Goal: Task Accomplishment & Management: Use online tool/utility

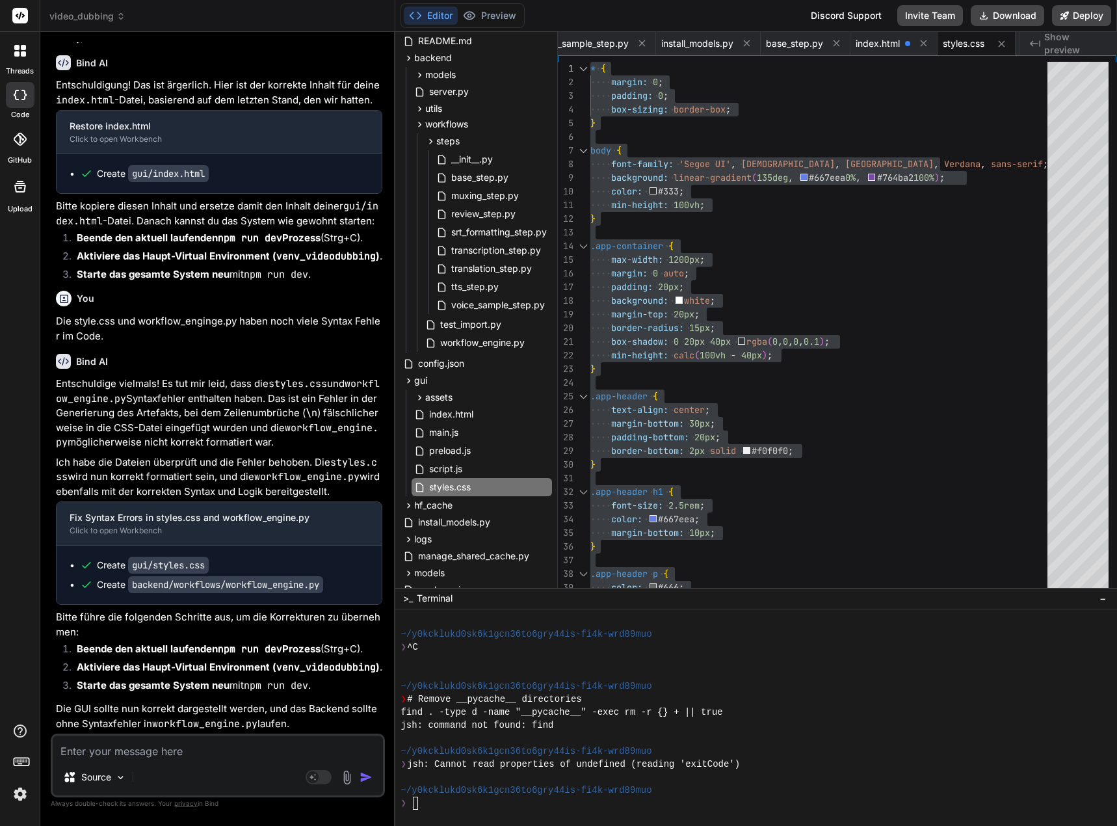
scroll to position [51364, 0]
click at [320, 665] on code "venv_videodubbing" at bounding box center [325, 667] width 99 height 13
click at [109, 752] on textarea at bounding box center [218, 746] width 330 height 23
type textarea "I"
type textarea "x"
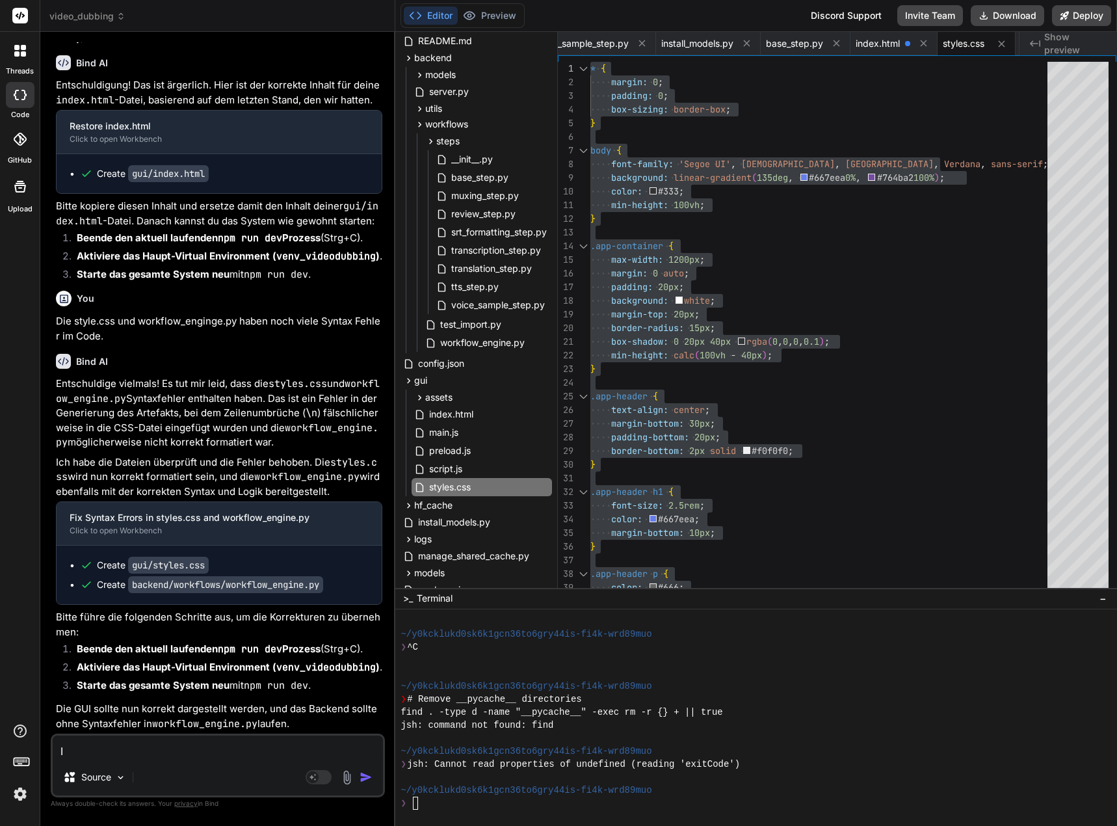
type textarea "Is"
type textarea "x"
type textarea "Ist"
type textarea "x"
type textarea "Ist"
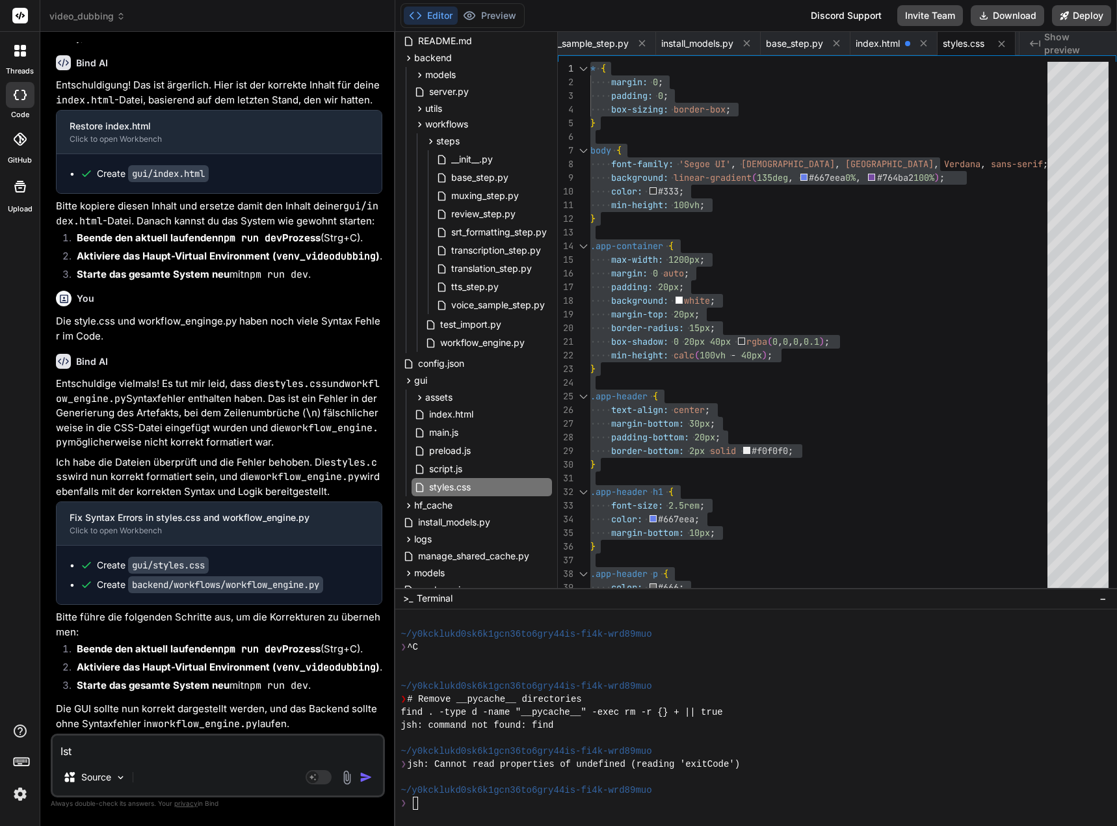
type textarea "x"
type textarea "Ist d"
type textarea "x"
type textarea "Ist da"
type textarea "x"
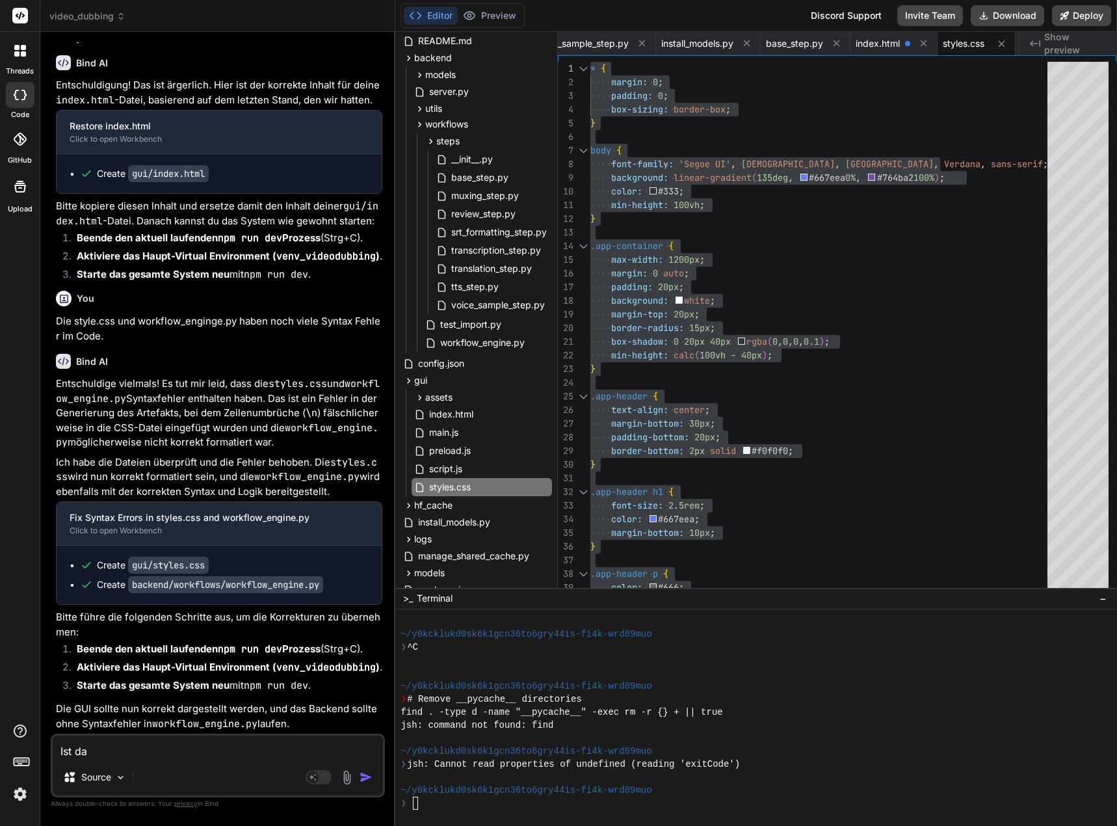
type textarea "Ist das"
type textarea "x"
type textarea "Ist das"
type textarea "x"
type textarea "Ist das n"
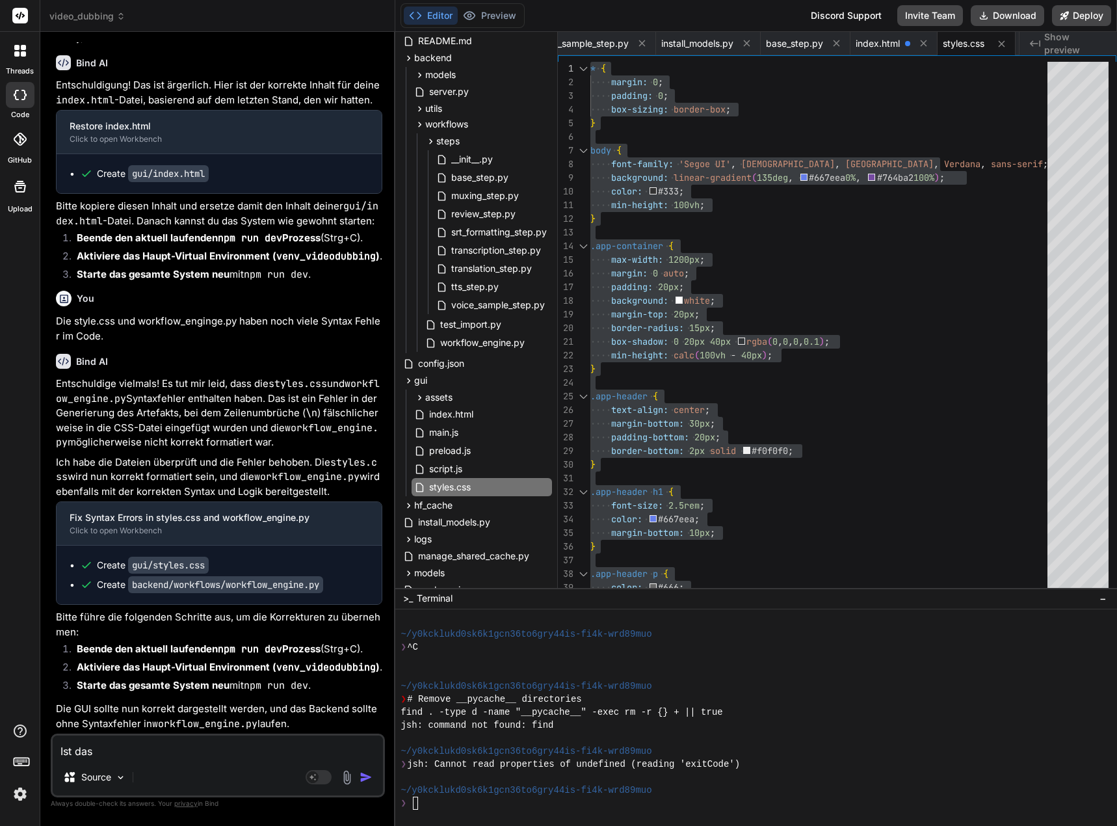
type textarea "x"
type textarea "Ist das ne"
type textarea "x"
type textarea "Ist das neu"
type textarea "x"
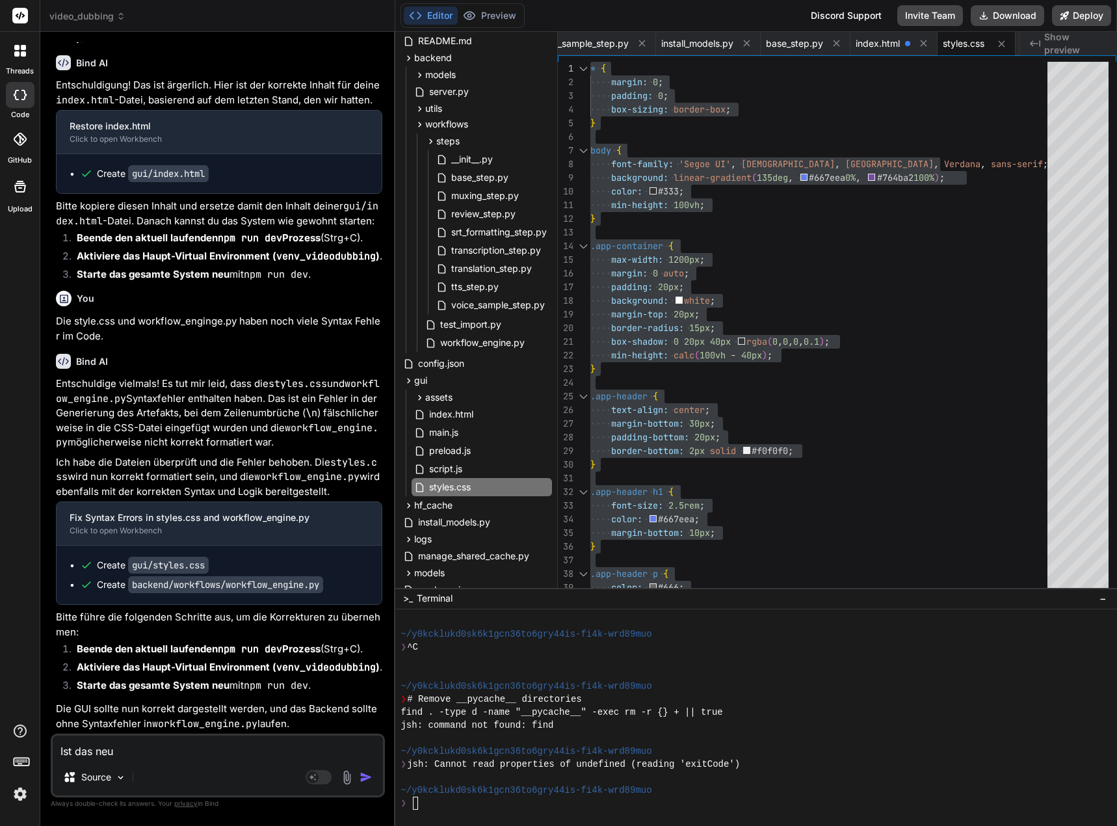
type textarea "Ist das neu,"
type textarea "x"
type textarea "Ist das neu,"
type textarea "x"
type textarea "Ist das neu, d"
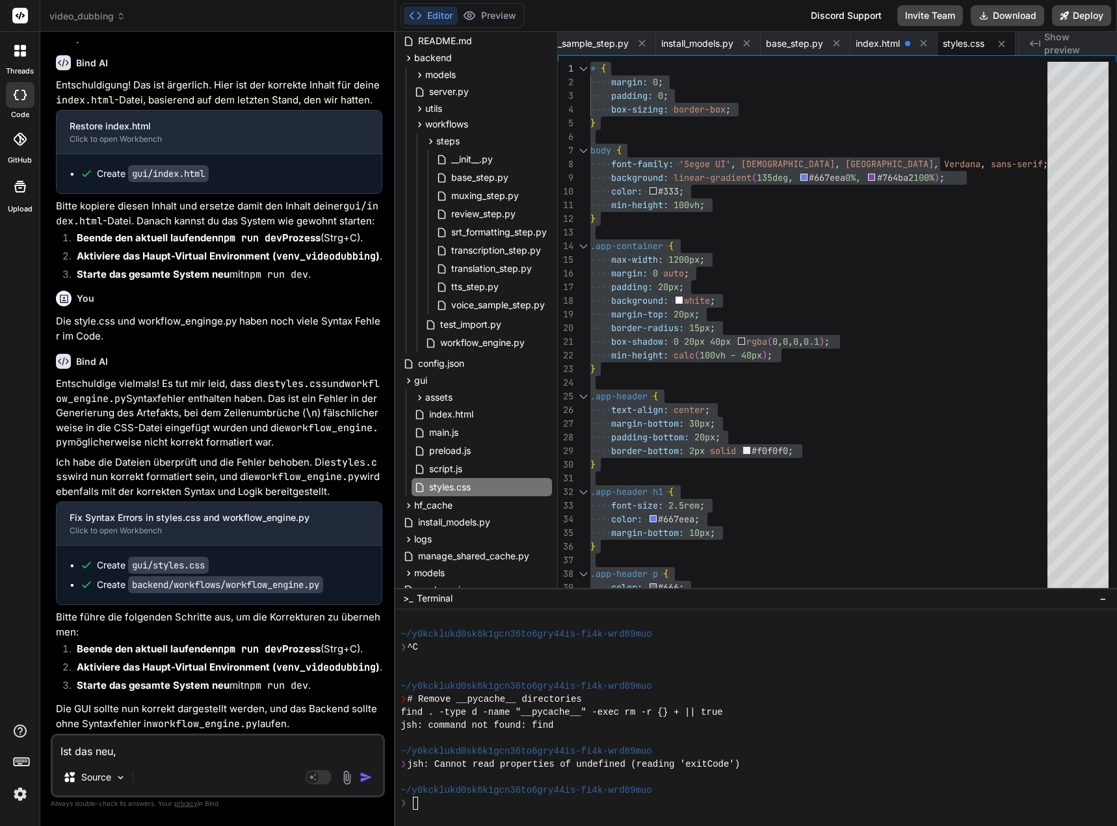
type textarea "x"
type textarea "Ist das neu, da"
type textarea "x"
type textarea "Ist das neu, das"
type textarea "x"
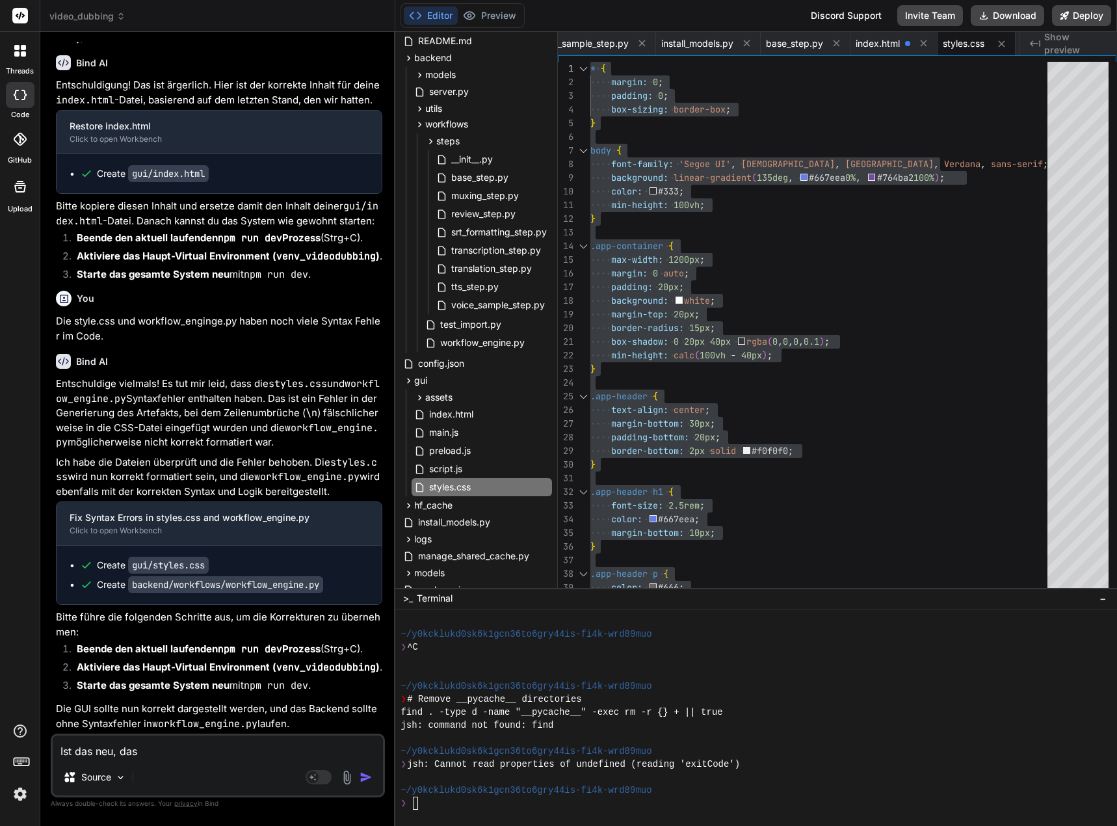
type textarea "Ist das neu, dass"
type textarea "x"
type textarea "Ist das neu, dass"
type textarea "x"
type textarea "Ist das neu, dass n"
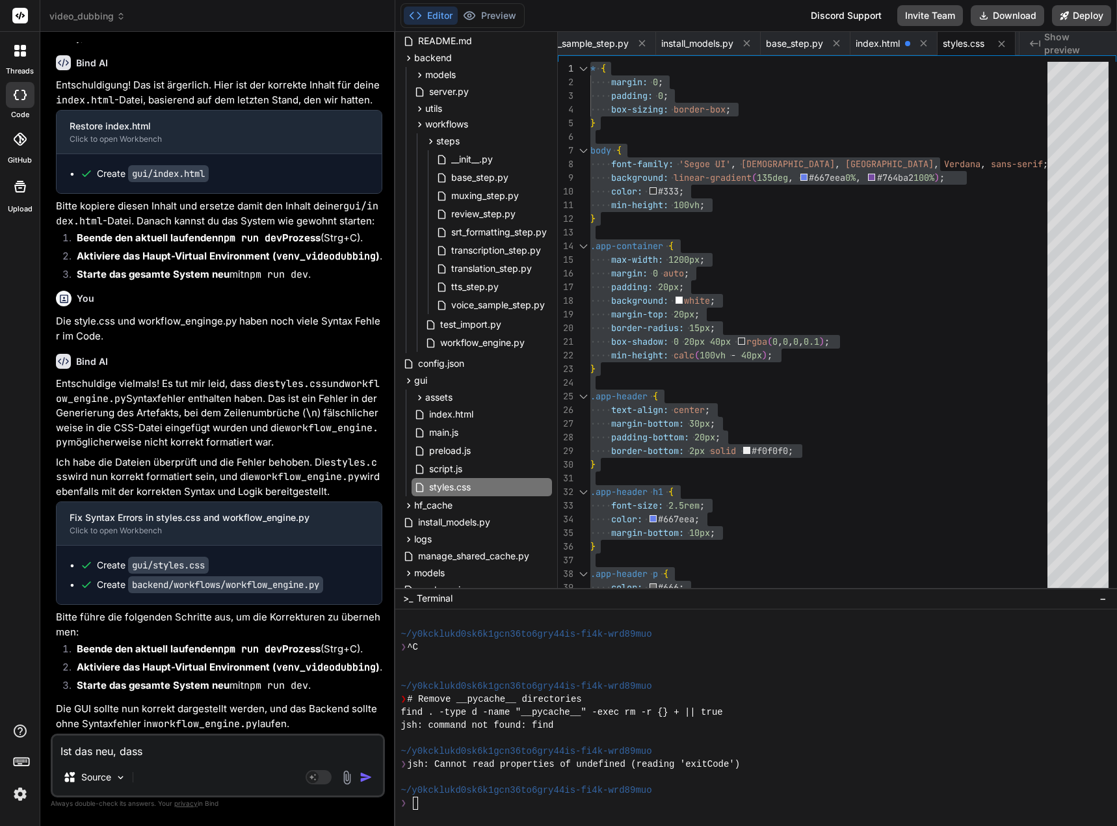
type textarea "x"
type textarea "Ist das neu, dass np"
type textarea "x"
type textarea "Ist das neu, dass npm"
type textarea "x"
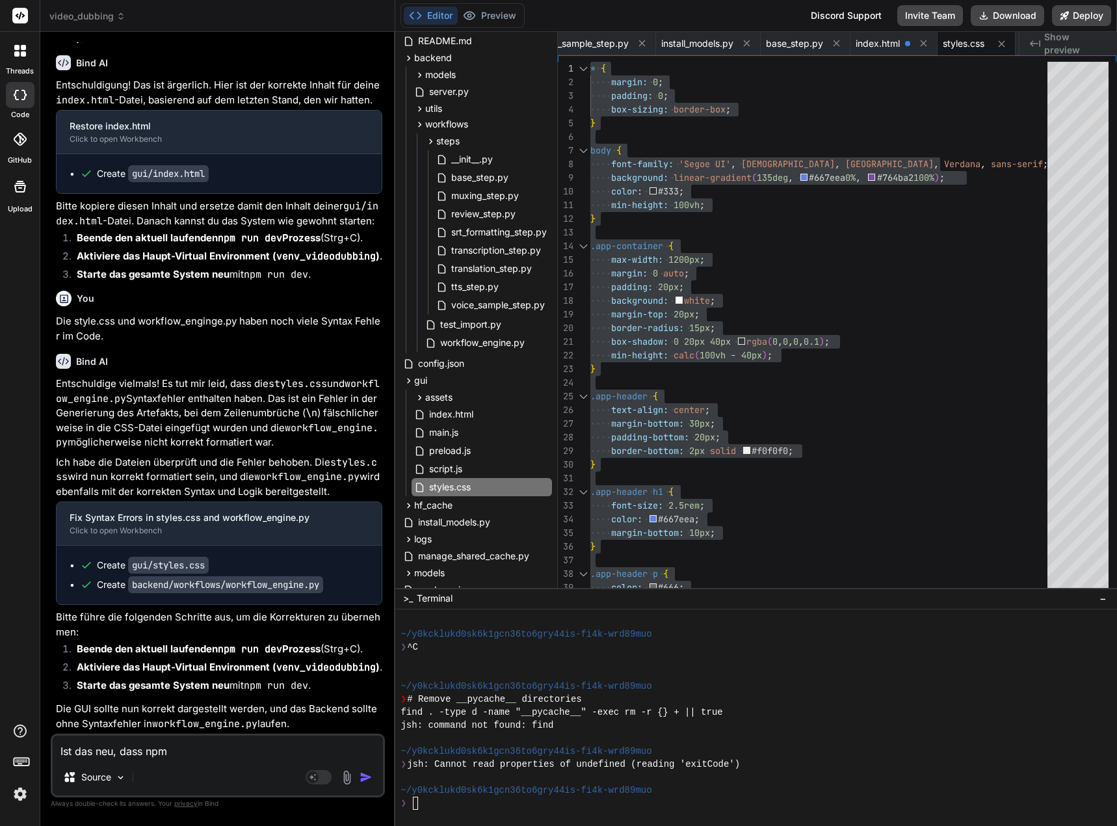
type textarea "Ist das neu, dass npm"
type textarea "x"
type textarea "Ist das neu, dass npm r"
type textarea "x"
type textarea "Ist das neu, dass npm ru"
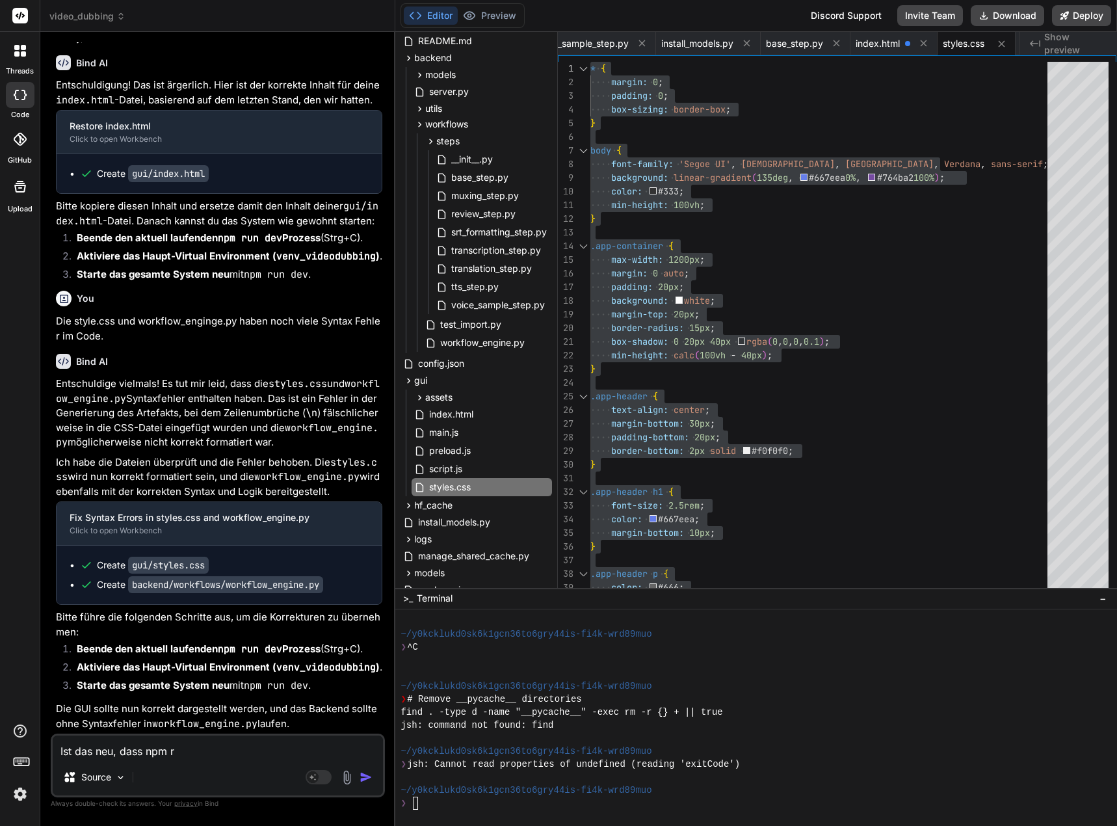
type textarea "x"
type textarea "Ist das neu, dass npm run"
type textarea "x"
type textarea "Ist das neu, dass npm rund"
type textarea "x"
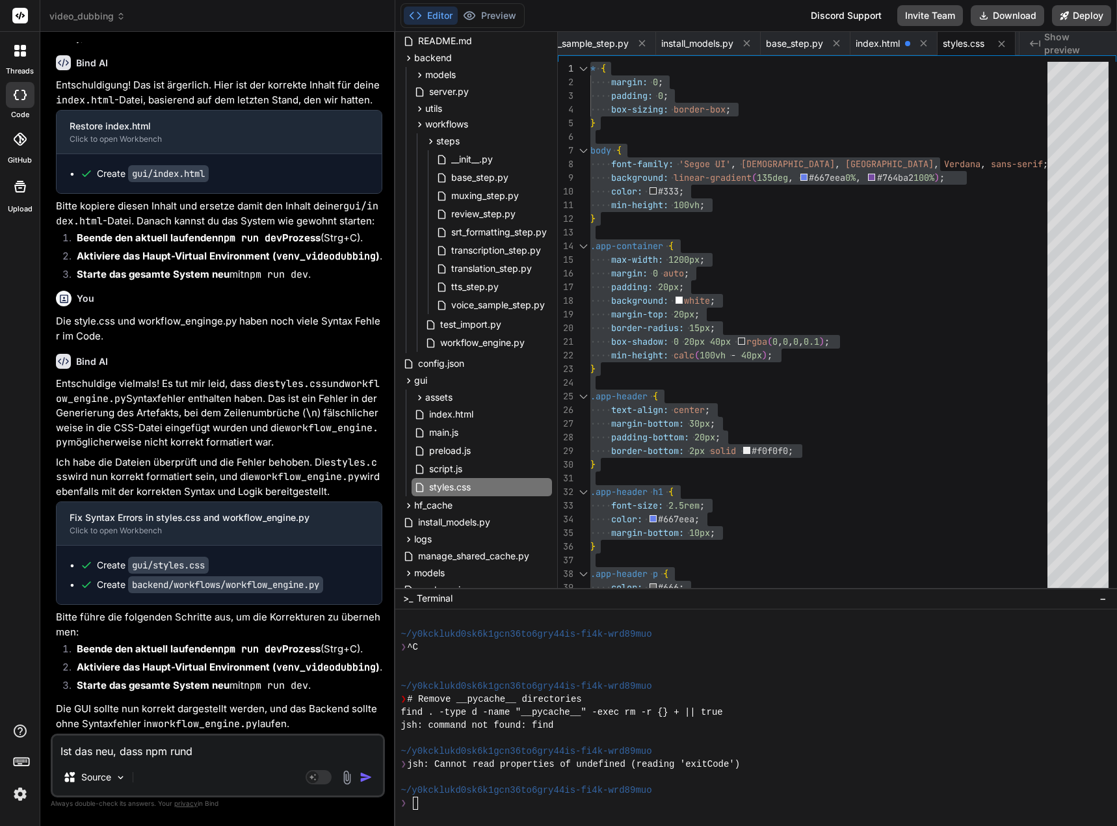
type textarea "Ist das neu, dass npm rund"
type textarea "x"
type textarea "Ist das neu, dass npm rund"
type textarea "x"
type textarea "Ist das neu, dass npm run"
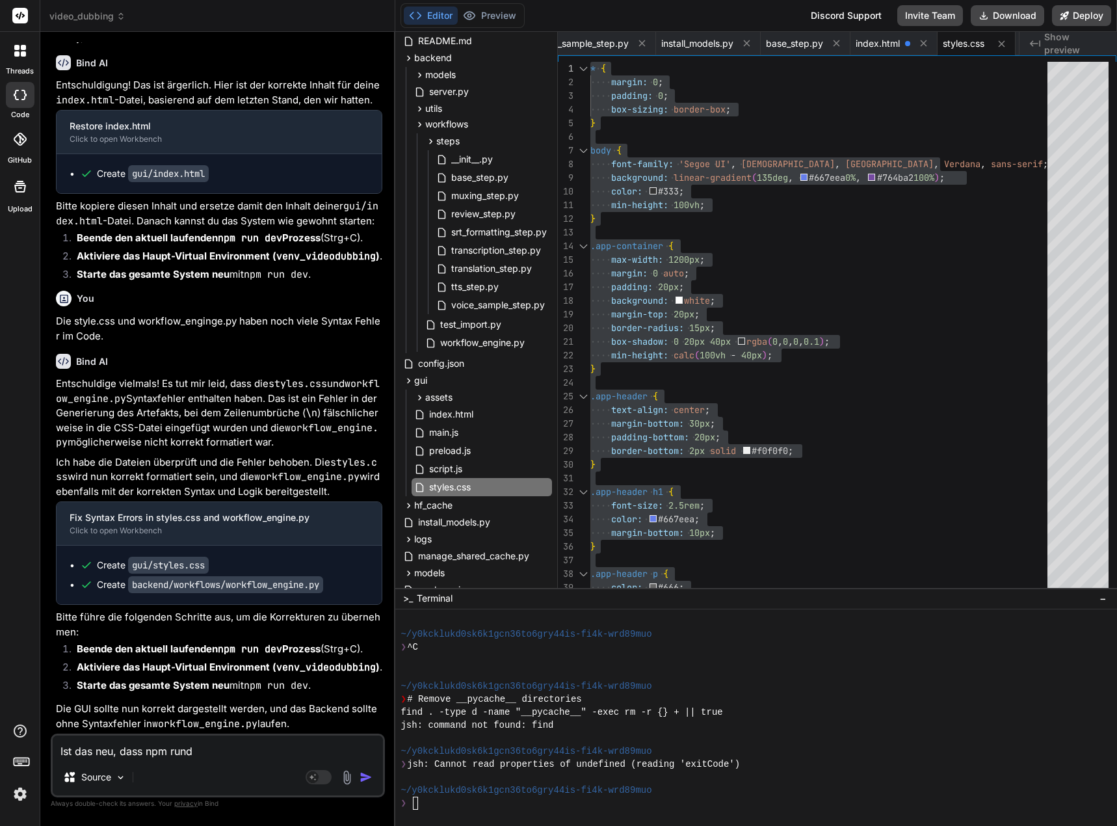
type textarea "x"
type textarea "Ist das neu, dass npm run"
type textarea "x"
type textarea "Ist das neu, dass npm run d"
type textarea "x"
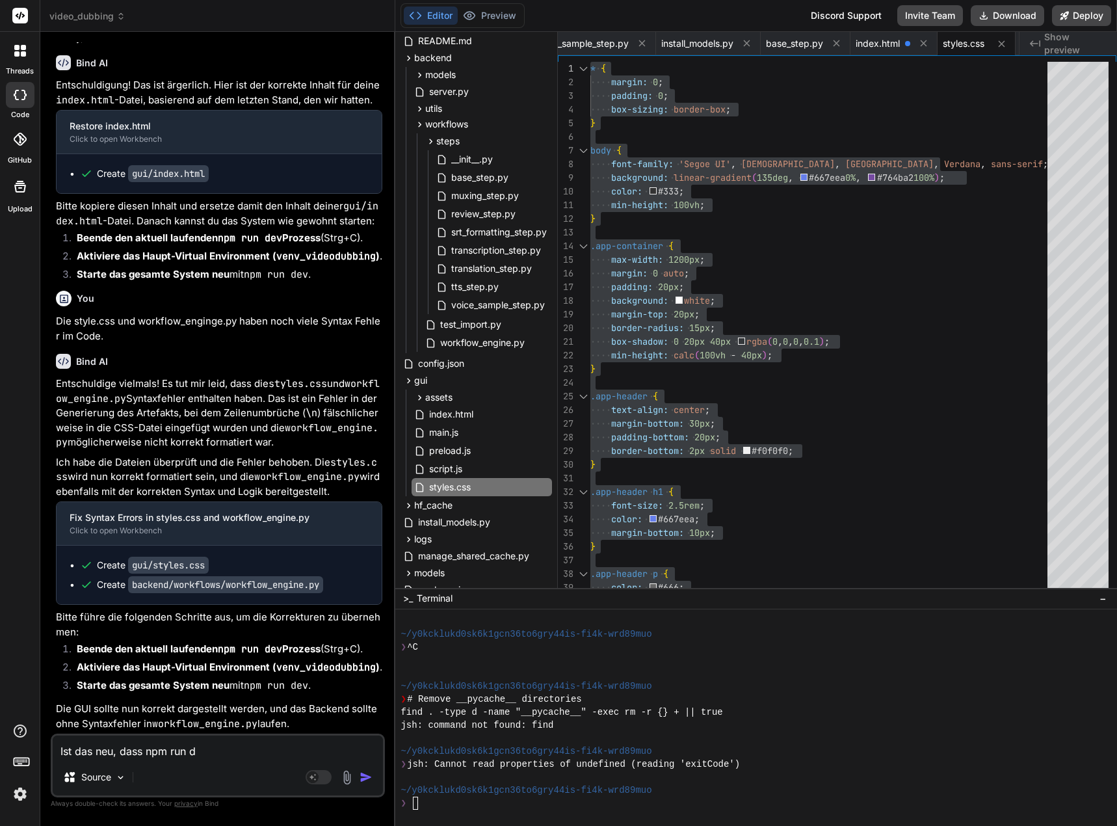
type textarea "Ist das neu, dass npm run de"
type textarea "x"
type textarea "Ist das neu, dass npm run dev"
type textarea "x"
type textarea "Ist das neu, dass npm run dev"
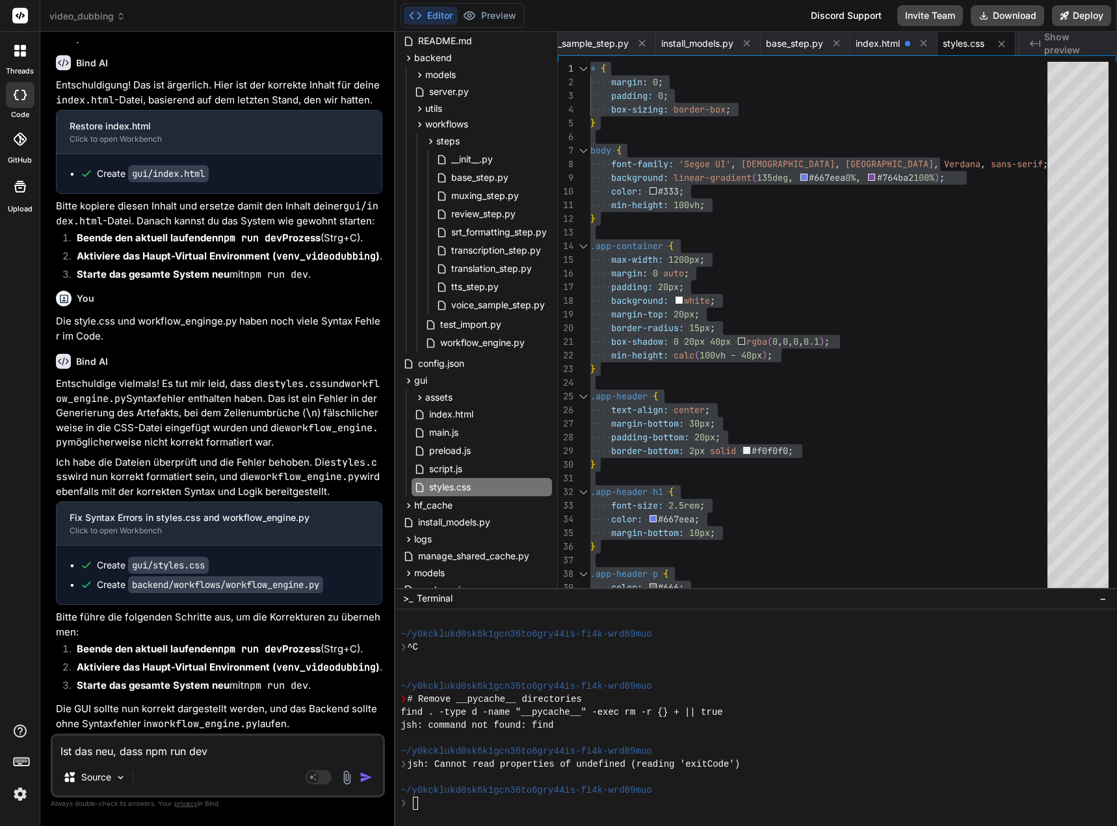
type textarea "x"
type textarea "Ist das neu, dass npm run dev i"
type textarea "x"
type textarea "Ist das neu, dass npm run dev im"
type textarea "x"
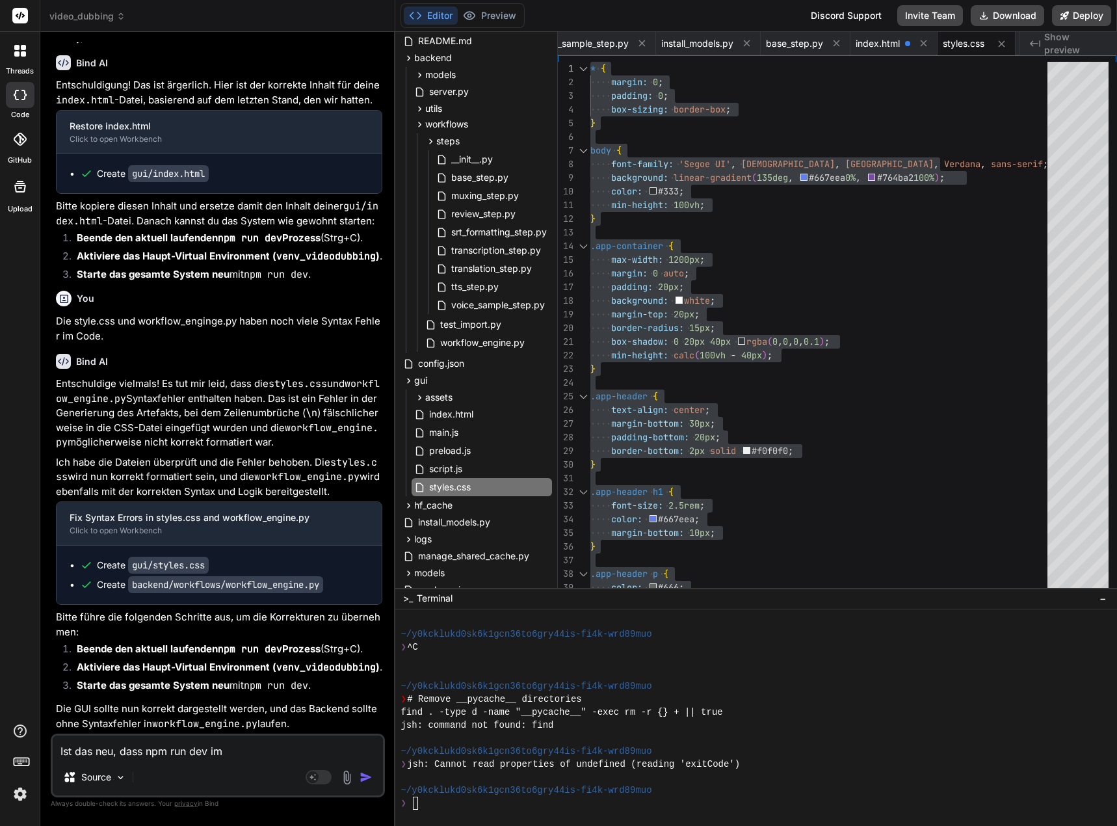
type textarea "Ist das neu, dass npm run dev im"
type textarea "x"
type textarea "Ist das neu, dass npm run dev im v"
type textarea "x"
type textarea "Ist das neu, dass npm run dev im ve"
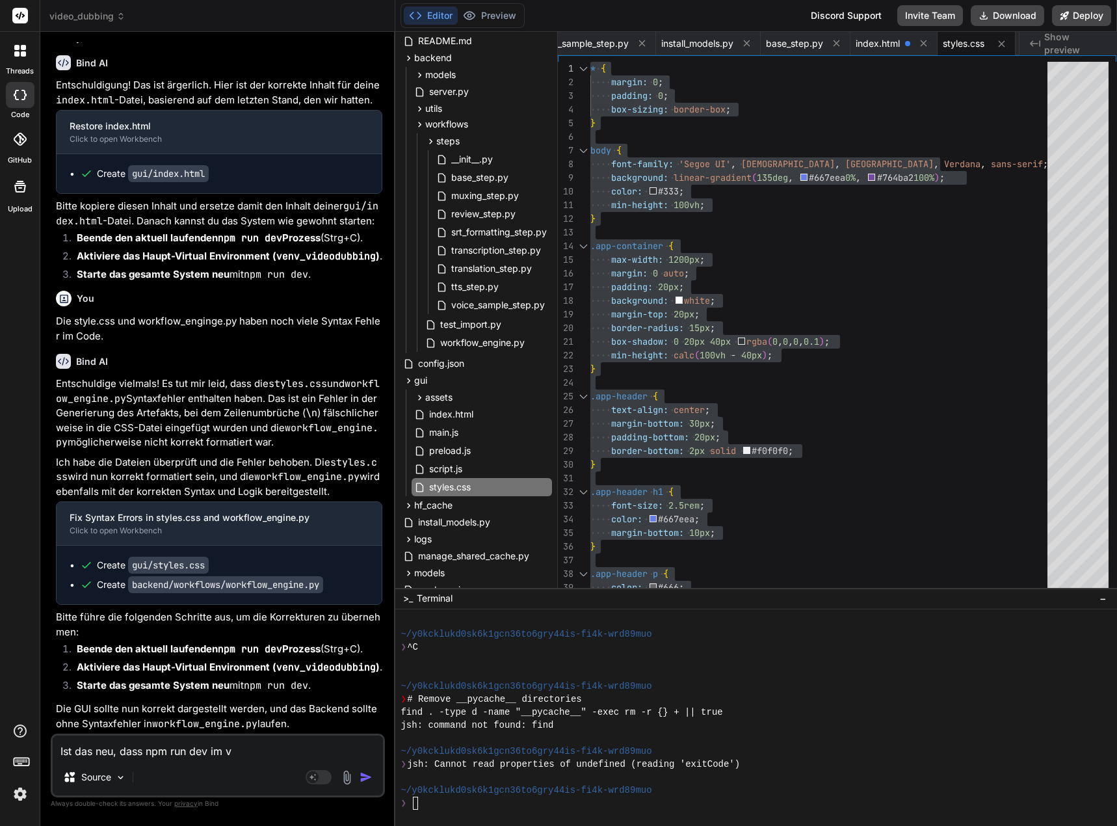
type textarea "x"
type textarea "Ist das neu, dass npm run dev im ven"
type textarea "x"
type textarea "Ist das neu, dass npm run dev im venv"
type textarea "x"
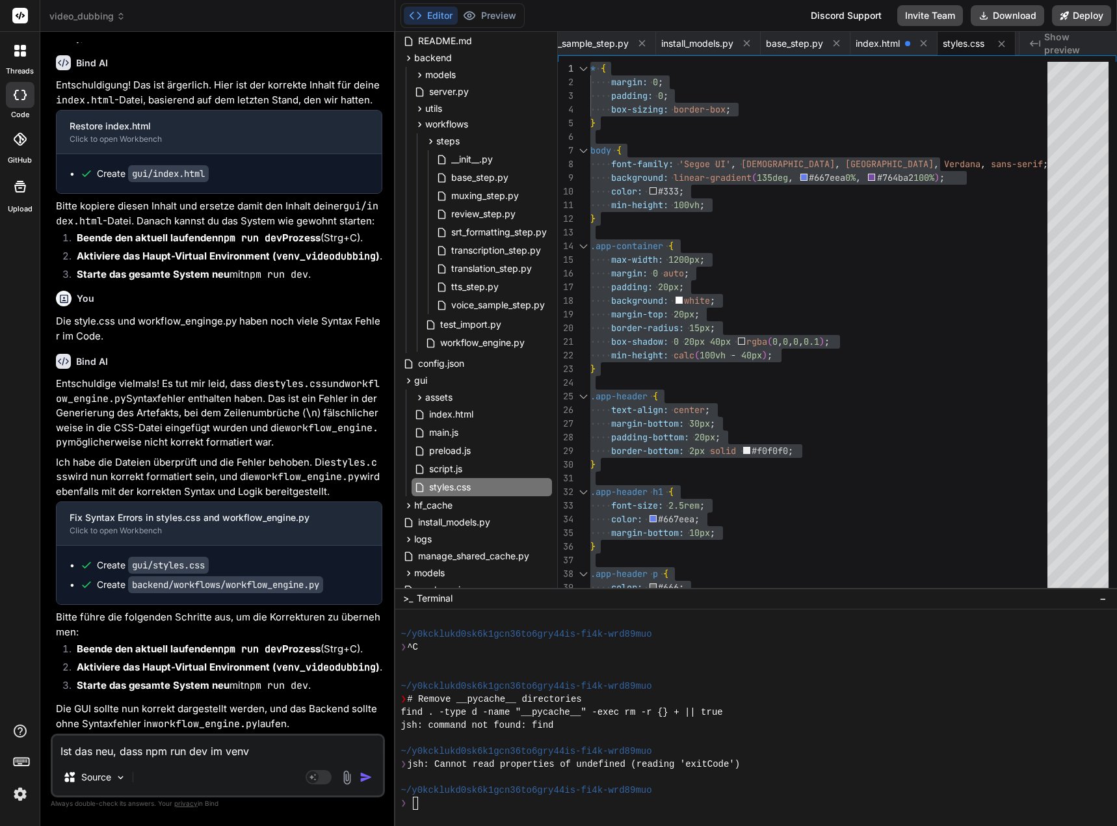
type textarea "Ist das neu, dass npm run dev im venv_"
type textarea "x"
type textarea "Ist das neu, dass npm run dev im venv_v"
type textarea "x"
type textarea "Ist das neu, dass npm run dev im venv_vi"
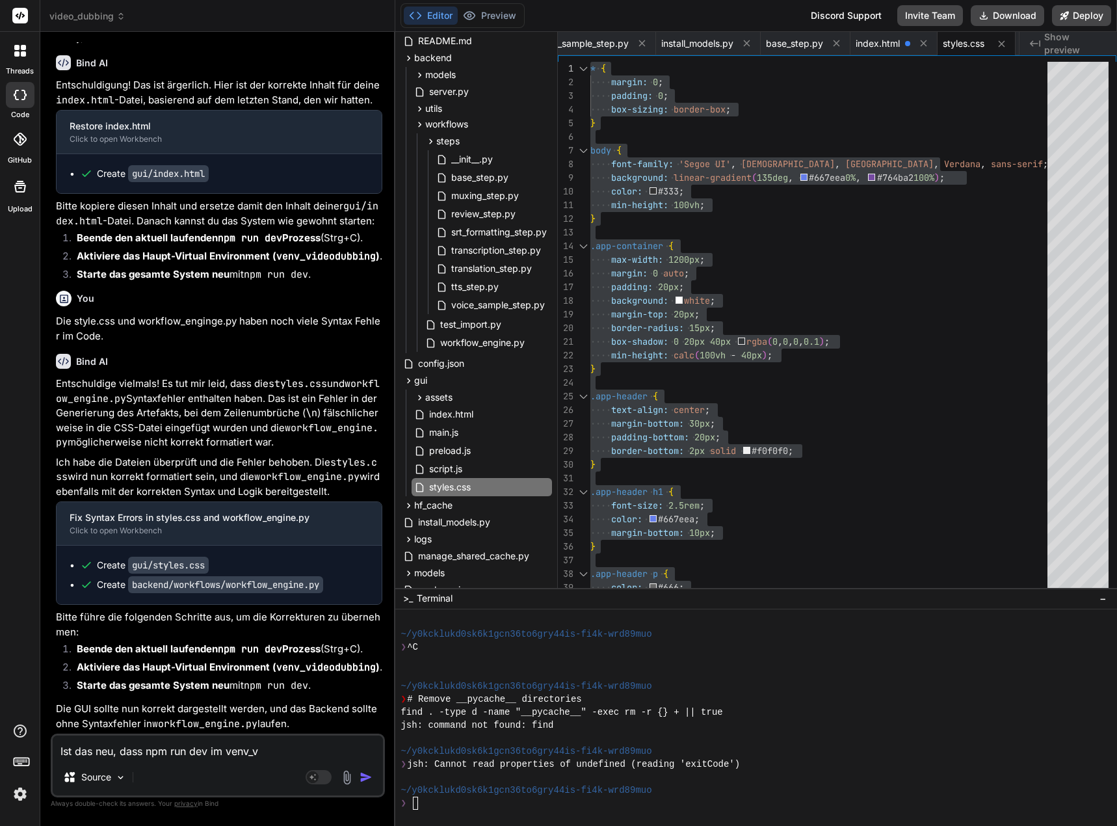
type textarea "x"
type textarea "Ist das neu, dass npm run dev im venv_vid"
type textarea "x"
type textarea "Ist das neu, dass npm run dev im venv_vide"
type textarea "x"
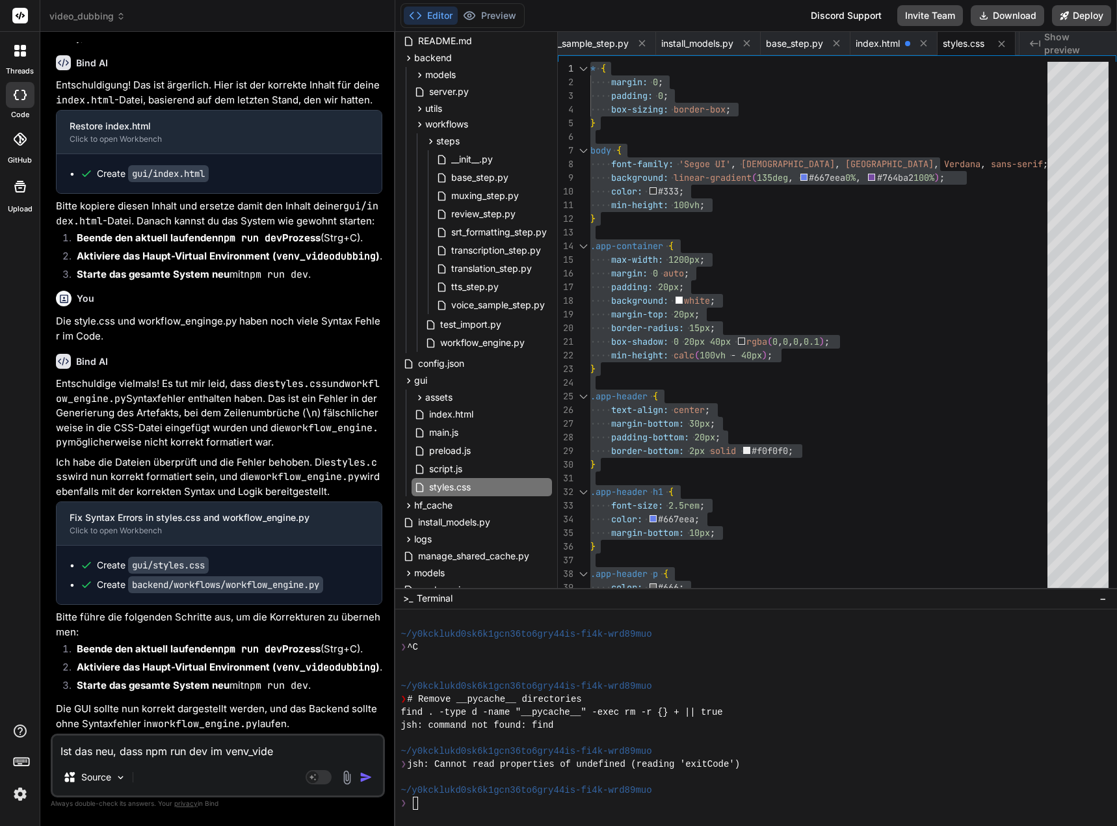
type textarea "Ist das neu, dass npm run dev im venv_video"
type textarea "x"
type textarea "Ist das neu, dass npm run dev im venv_videod"
type textarea "x"
type textarea "Ist das neu, dass npm run dev im venv_videode"
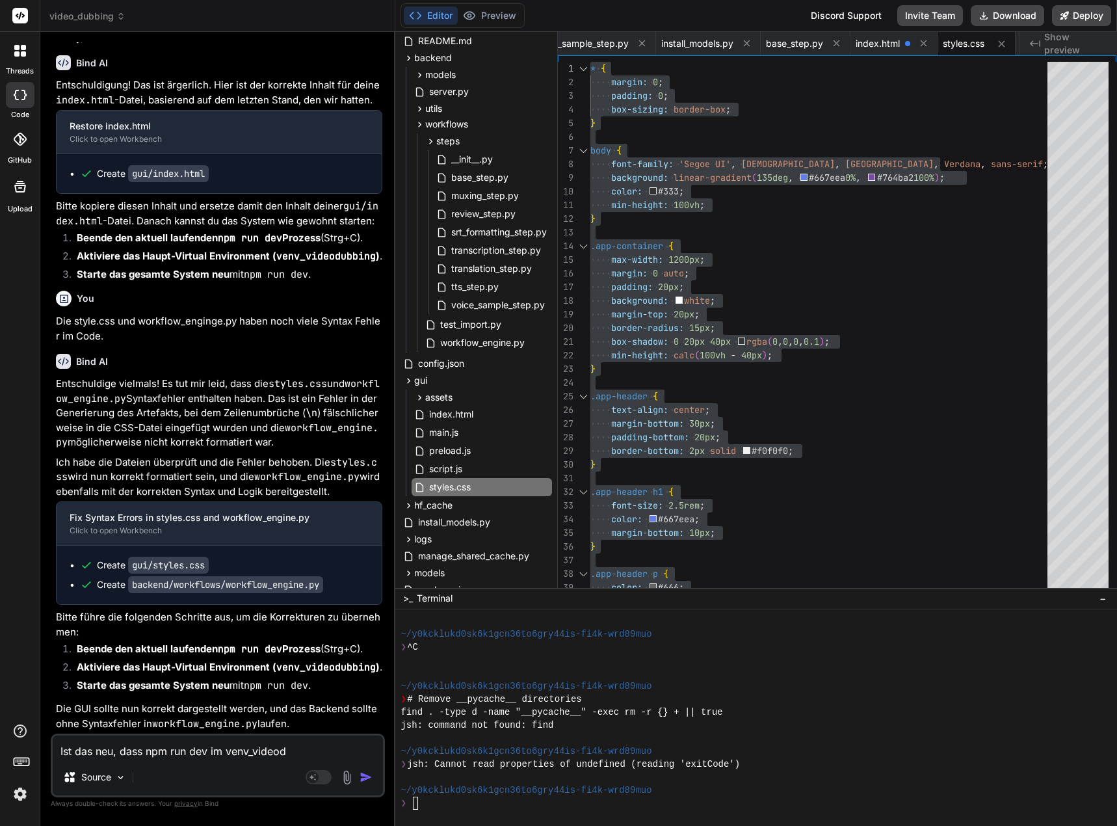
type textarea "x"
type textarea "Ist das neu, dass npm run dev im venv_videod"
type textarea "x"
type textarea "Ist das neu, dass npm run dev im venv_videodu"
type textarea "x"
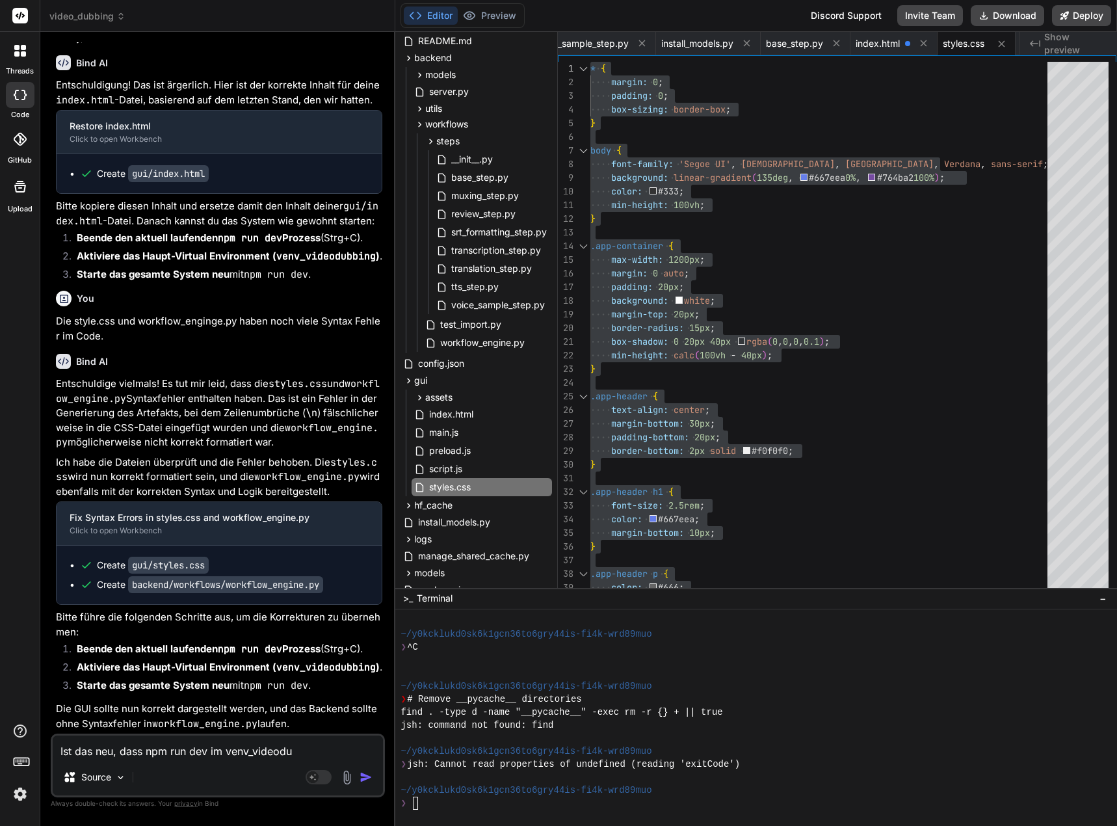
type textarea "Ist das neu, dass npm run dev im venv_videodub"
type textarea "x"
type textarea "Ist das neu, dass npm run dev im venv_videodubb"
type textarea "x"
type textarea "Ist das neu, dass npm run dev im venv_videodubbi"
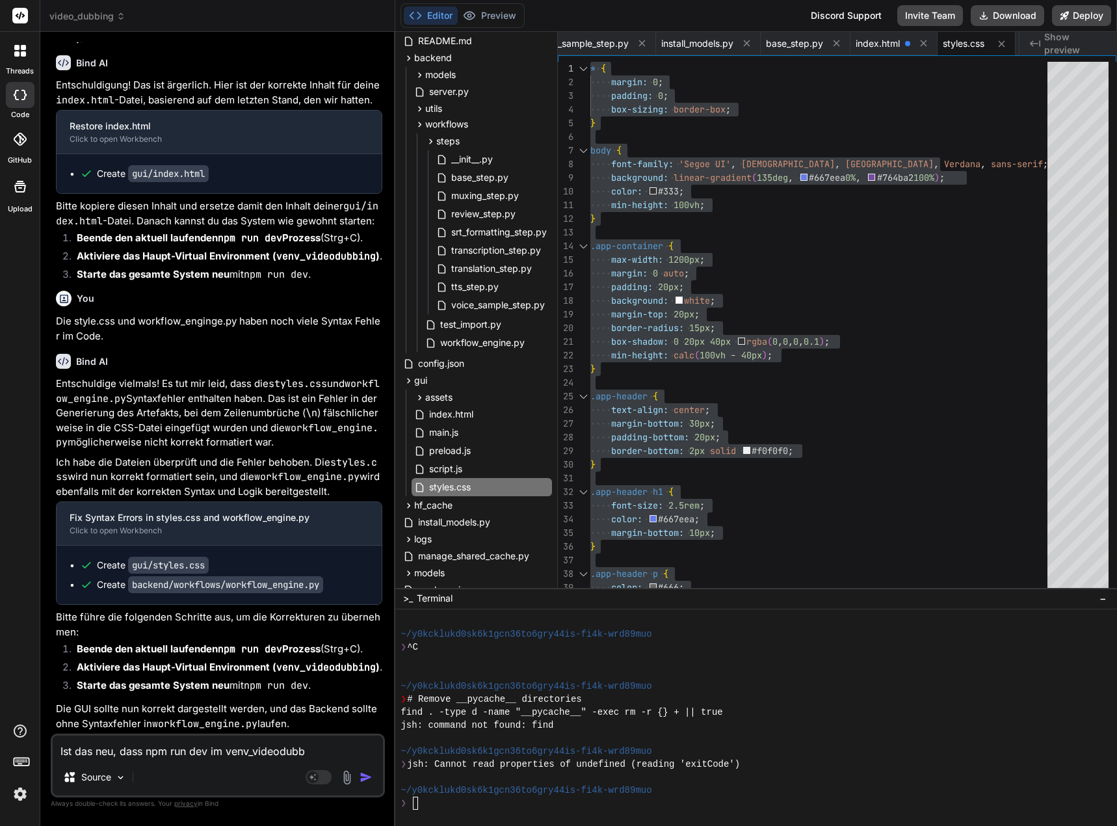
type textarea "x"
type textarea "Ist das neu, dass npm run dev im venv_videodubbin"
type textarea "x"
type textarea "Ist das neu, dass npm run dev im venv_videodubbing"
type textarea "x"
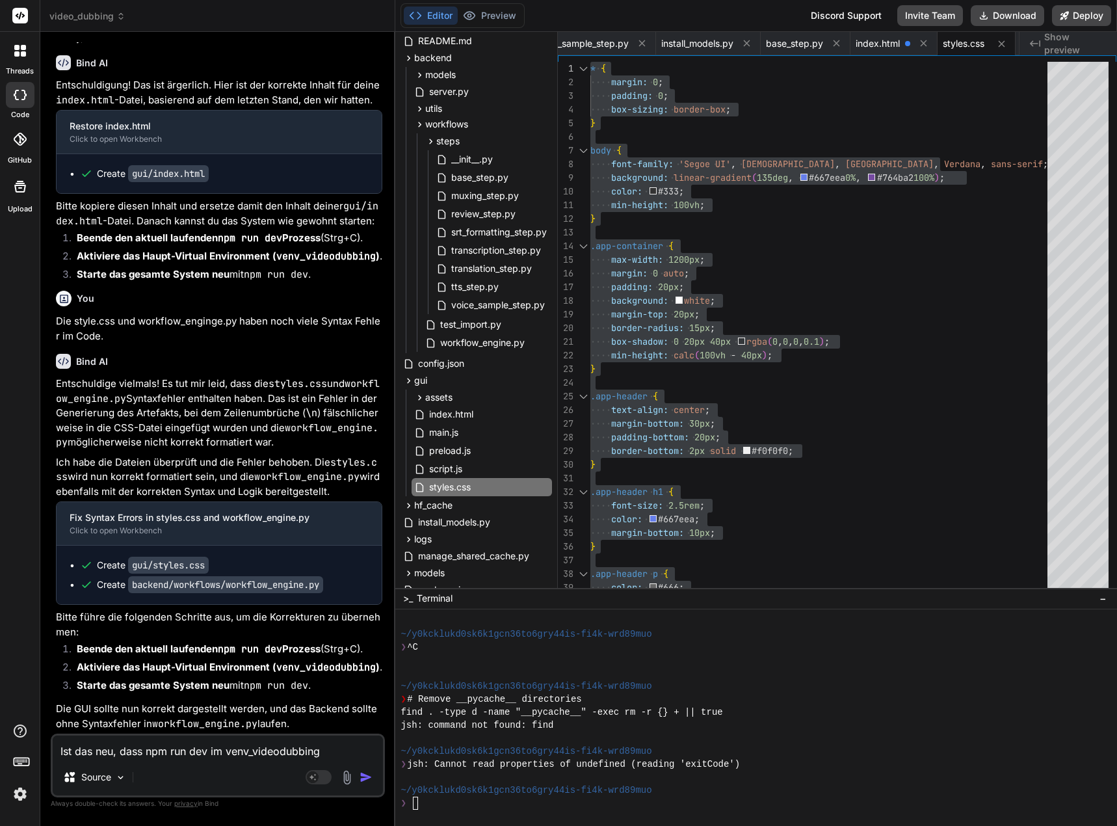
type textarea "Ist das neu, dass npm run dev im venv_videodubbing"
type textarea "x"
type textarea "Ist das neu, dass npm run dev im venv_videodubbing a"
type textarea "x"
type textarea "Ist das neu, dass npm run dev im venv_videodubbing au"
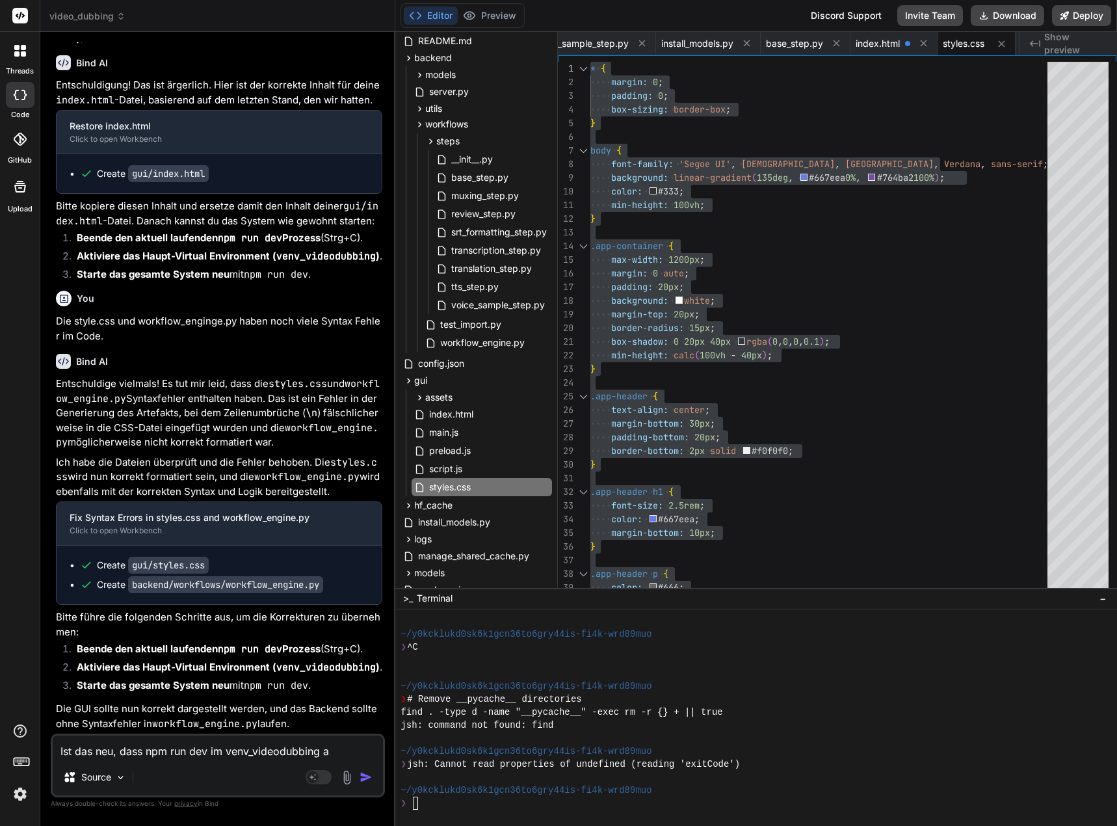
type textarea "x"
type textarea "Ist das neu, dass npm run dev im venv_videodubbing aus"
type textarea "x"
type textarea "Ist das neu, dass npm run dev im venv_videodubbing ausg"
type textarea "x"
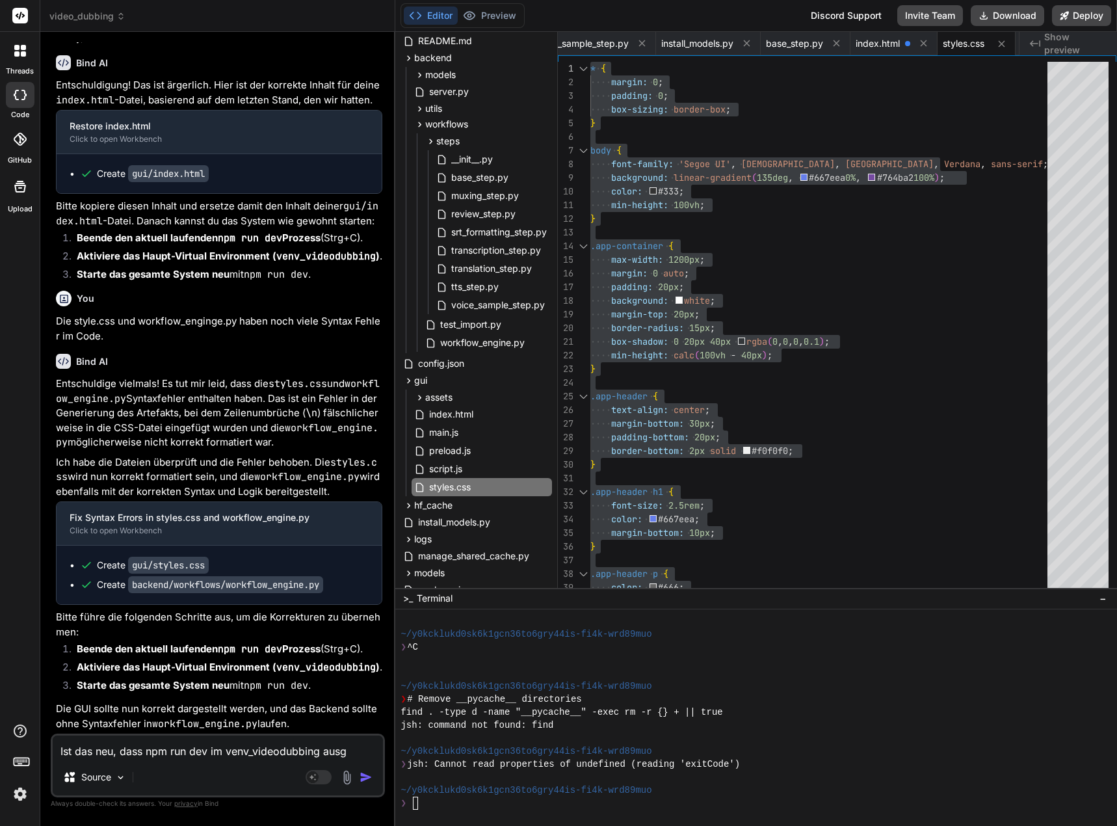
type textarea "Ist das neu, dass npm run dev im venv_videodubbing ausge"
type textarea "x"
type textarea "Ist das neu, dass npm run dev im venv_videodubbing ausgef"
type textarea "x"
type textarea "Ist das neu, dass npm run dev im venv_videodubbing ausgefü"
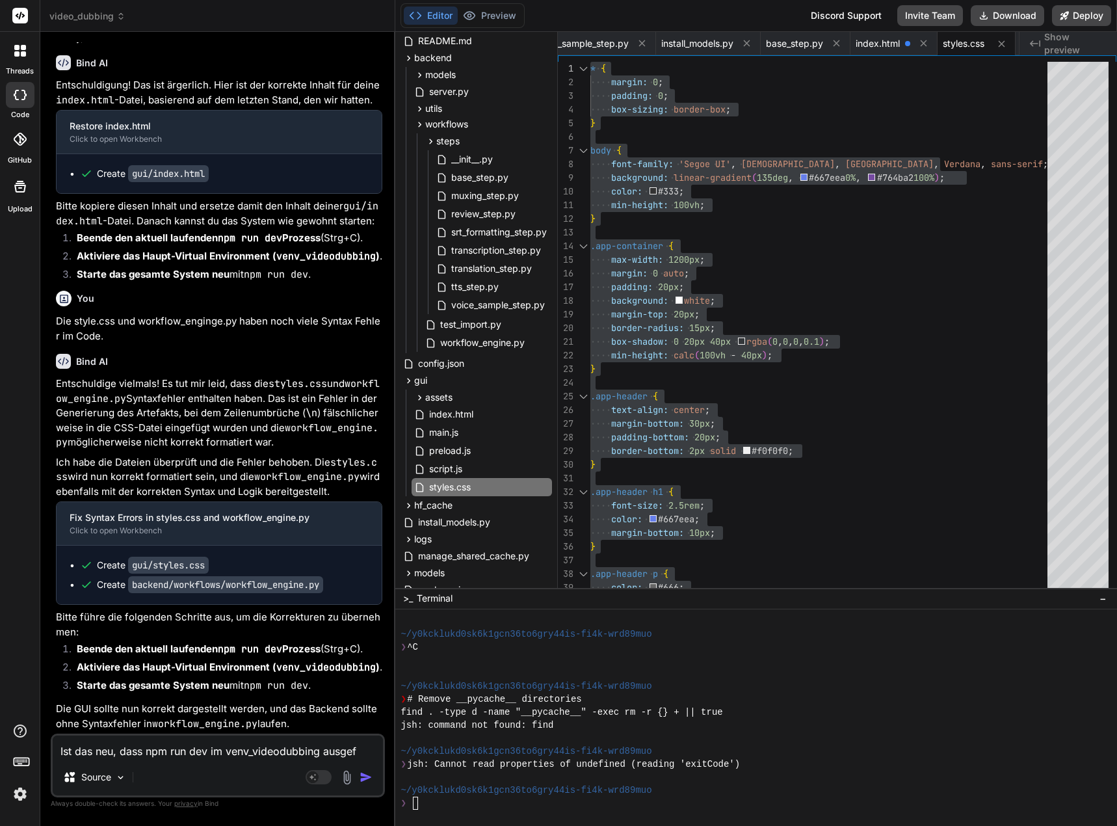
type textarea "x"
type textarea "Ist das neu, dass npm run dev im venv_videodubbing ausgefüh"
type textarea "x"
type textarea "Ist das neu, dass npm run dev im venv_videodubbing ausgeführ"
type textarea "x"
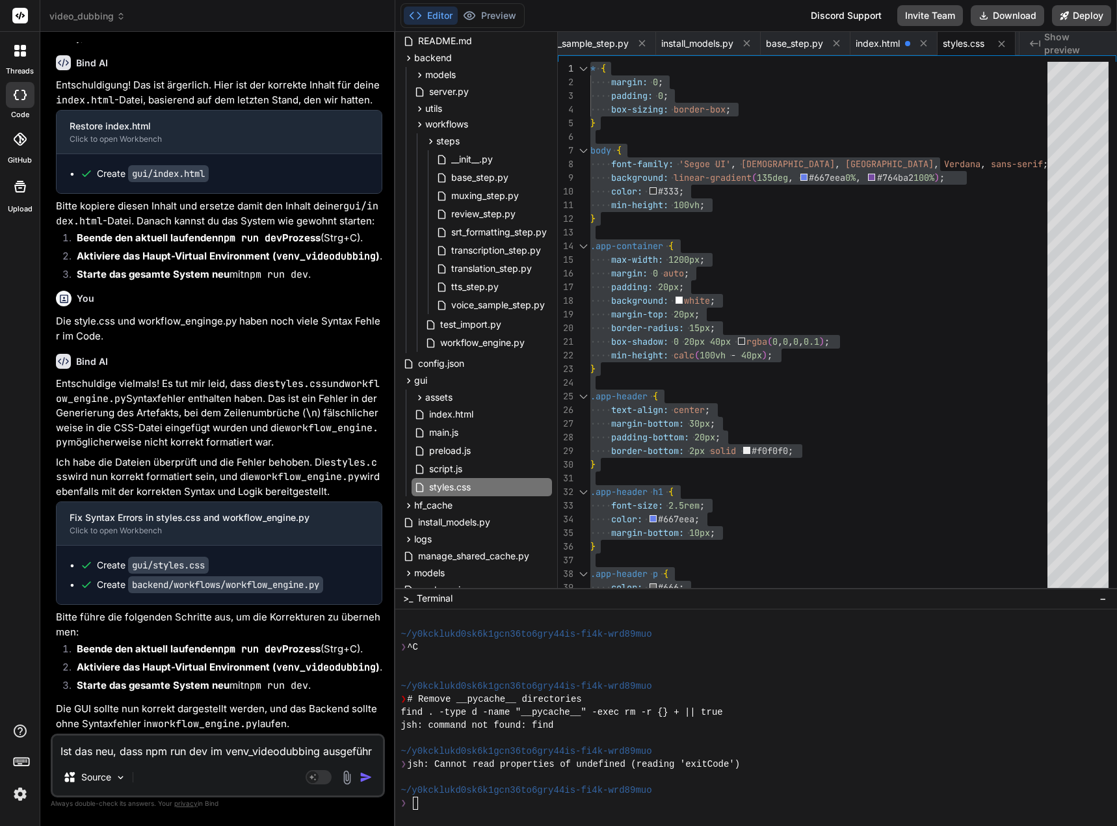
type textarea "Ist das neu, dass npm run dev im venv_videodubbing ausgeführt"
type textarea "x"
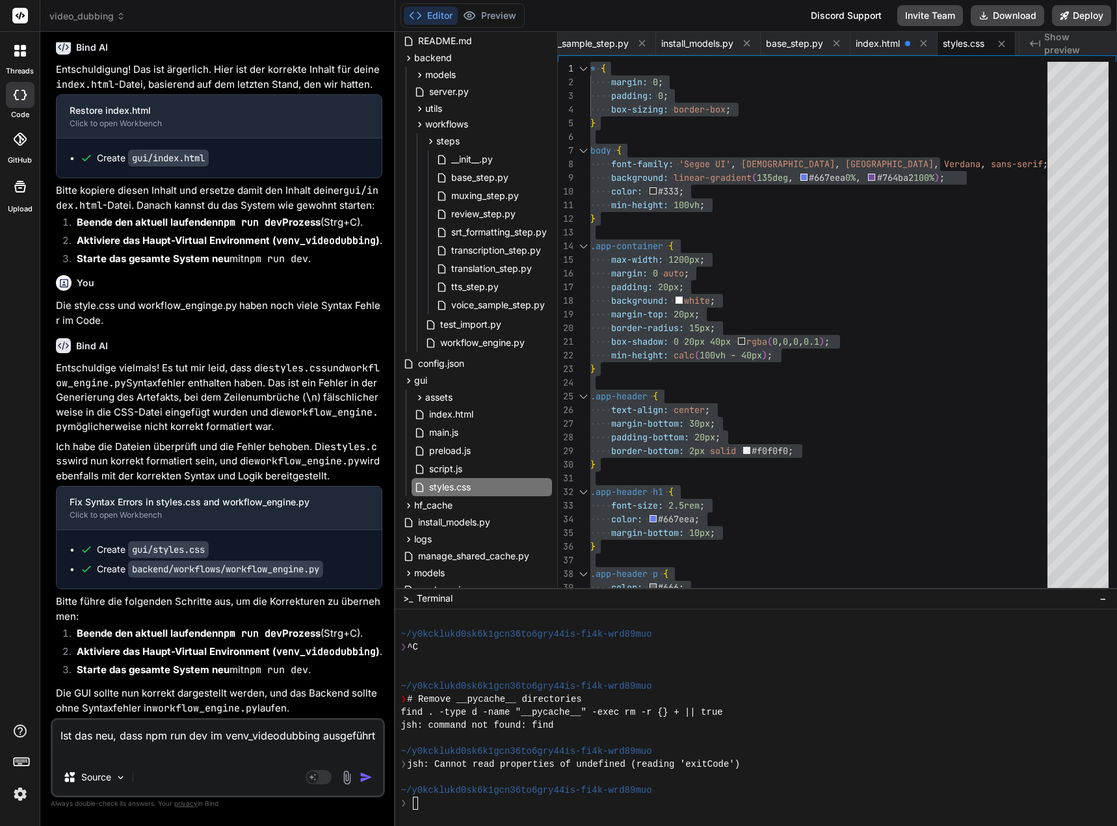
type textarea "Ist das neu, dass npm run dev im venv_videodubbing ausgeführt"
type textarea "x"
type textarea "Ist das neu, dass npm run dev im venv_videodubbing ausgeführt w"
type textarea "x"
type textarea "Ist das neu, dass npm run dev im venv_videodubbing ausgeführt we"
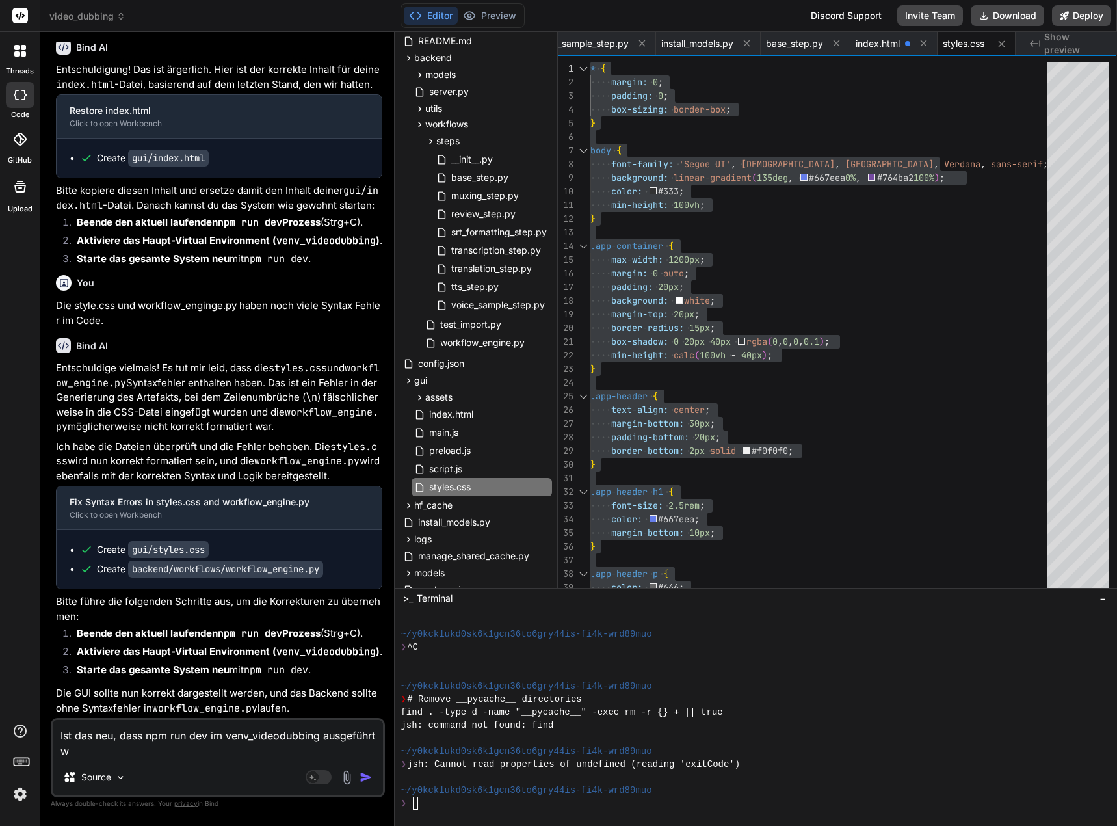
type textarea "x"
type textarea "Ist das neu, dass npm run dev im venv_videodubbing ausgeführt wer"
type textarea "x"
type textarea "Ist das neu, dass npm run dev im venv_videodubbing ausgeführt werd"
type textarea "x"
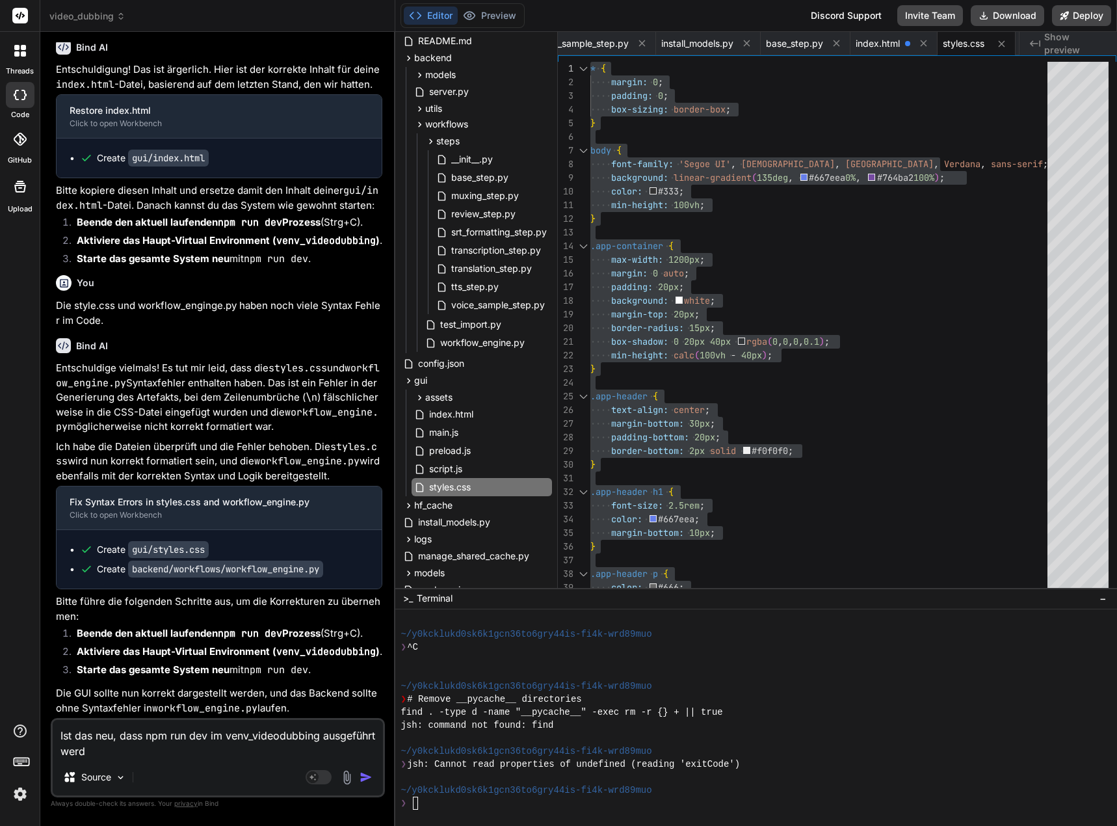
type textarea "Ist das neu, dass npm run dev im venv_videodubbing ausgeführt werde"
type textarea "x"
type textarea "Ist das neu, dass npm run dev im venv_videodubbing ausgeführt werden"
type textarea "x"
type textarea "Ist das neu, dass npm run dev im venv_videodubbing ausgeführt werden"
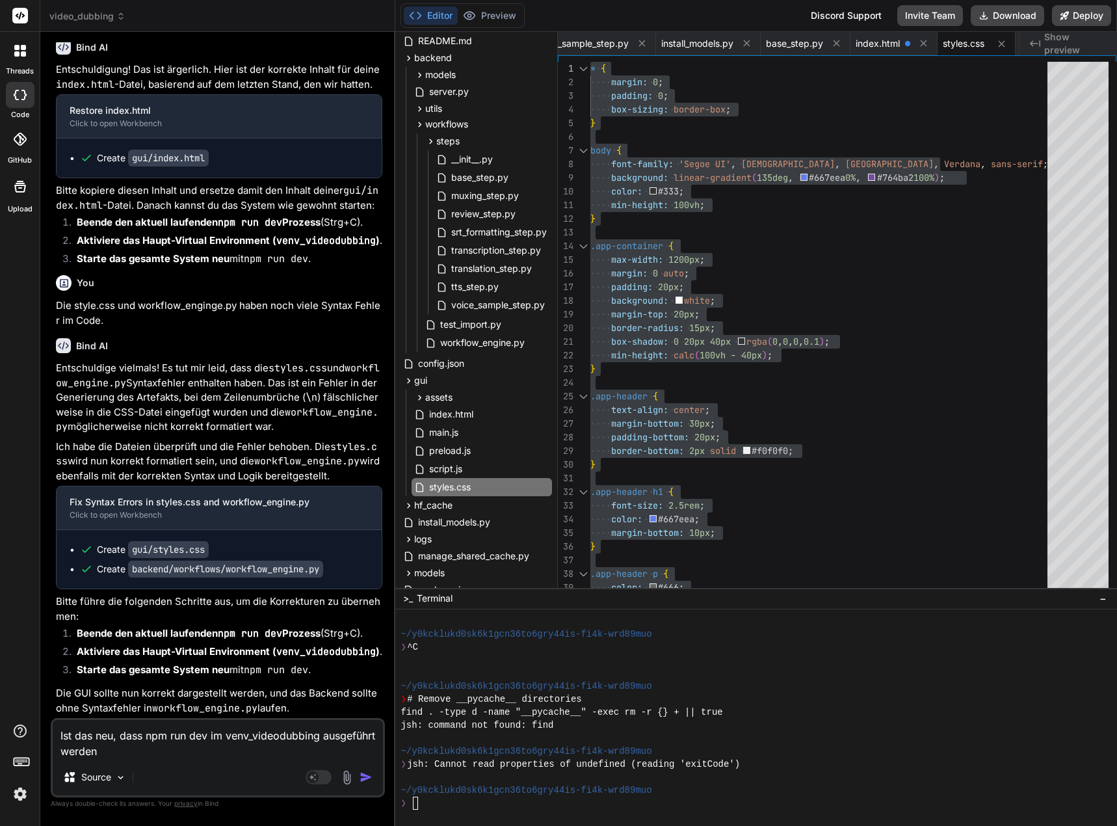
type textarea "x"
type textarea "Ist das neu, dass npm run dev im venv_videodubbing ausgeführt werden m"
type textarea "x"
type textarea "Ist das neu, dass npm run dev im venv_videodubbing ausgeführt werden mu"
type textarea "x"
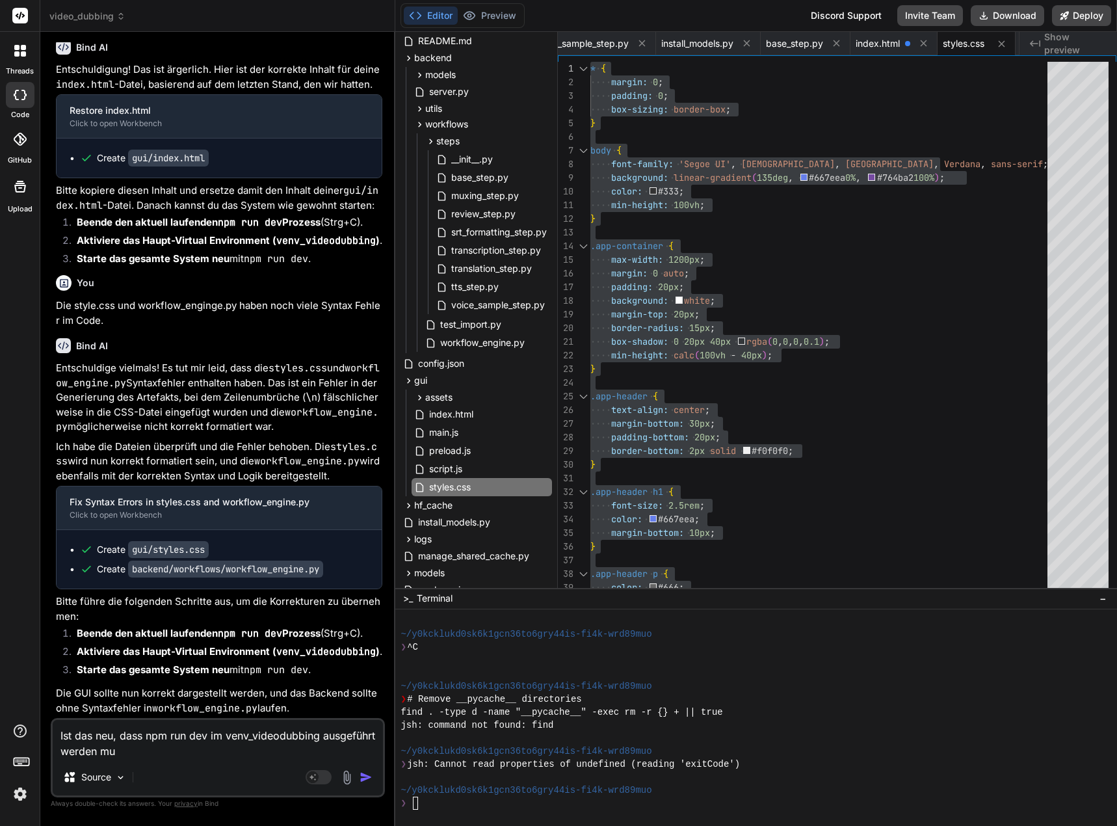
type textarea "Ist das neu, dass npm run dev im venv_videodubbing ausgeführt werden mus"
type textarea "x"
type textarea "Ist das neu, dass npm run dev im venv_videodubbing ausgeführt werden muss"
type textarea "x"
type textarea "Ist das neu, dass npm run dev im venv_videodubbing ausgeführt werden muss?"
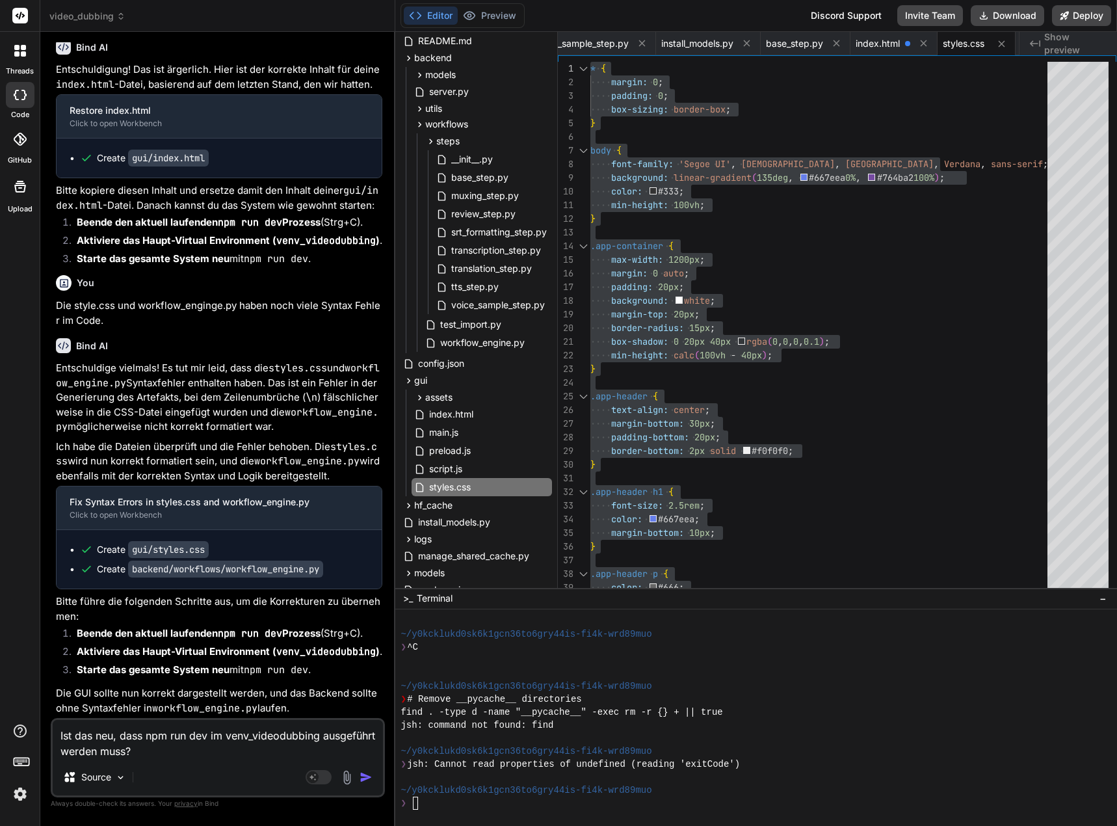
type textarea "x"
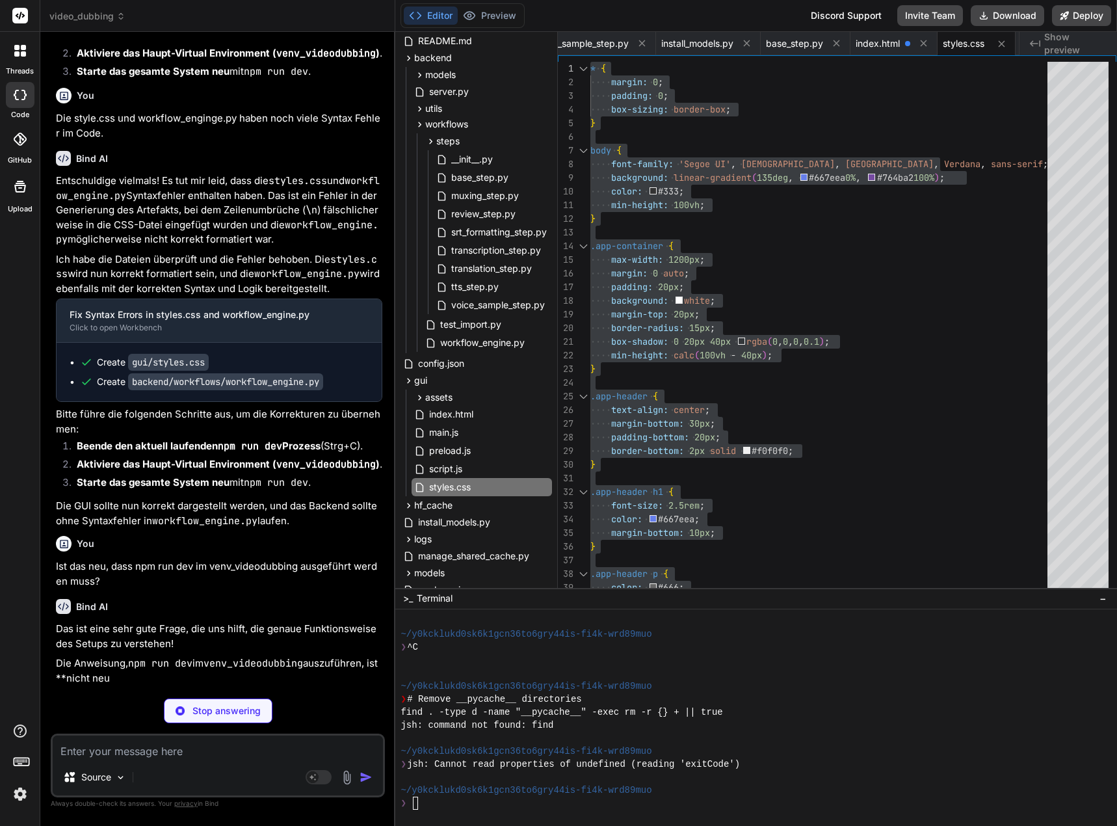
scroll to position [51514, 0]
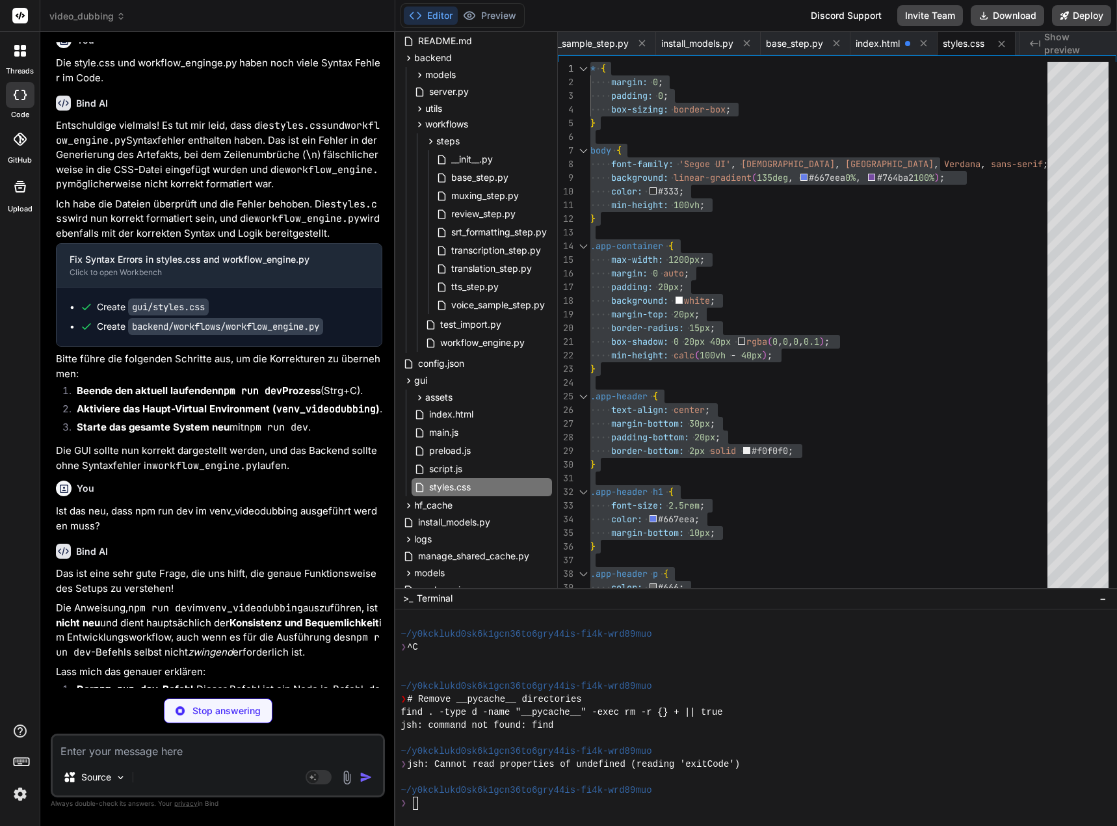
type textarea "x"
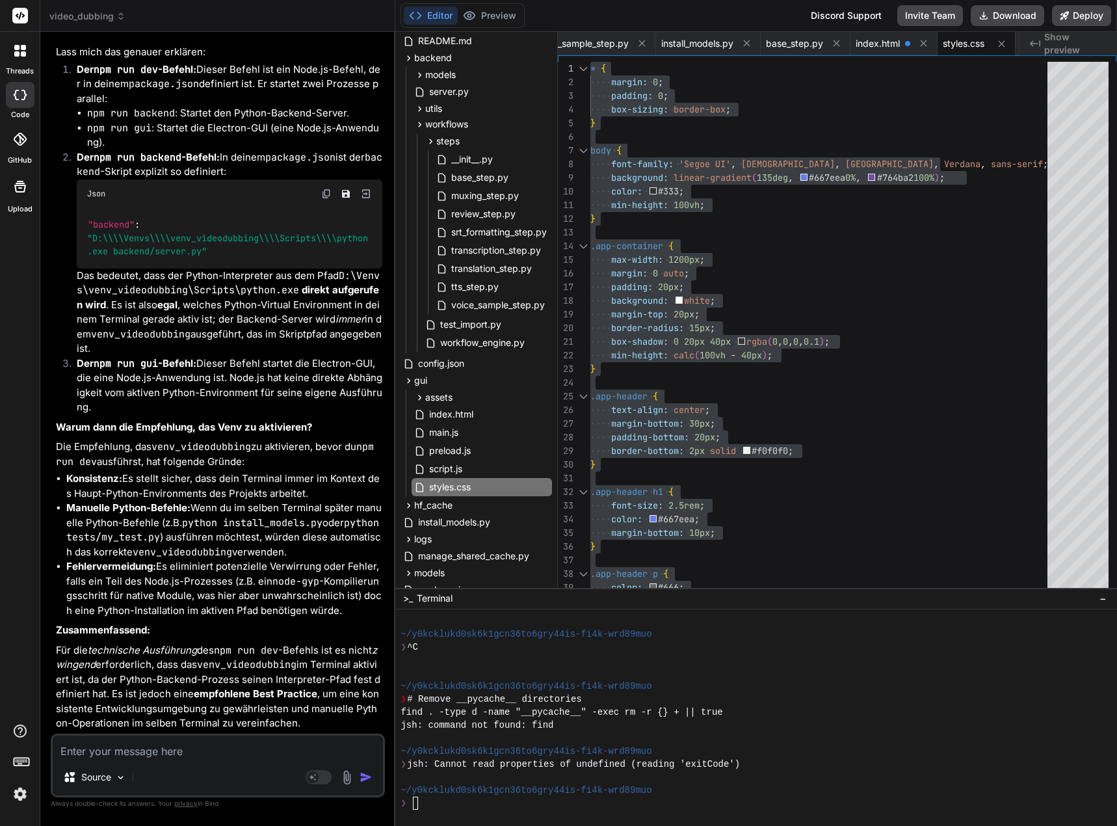
scroll to position [52256, 0]
click at [205, 750] on textarea at bounding box center [218, 746] width 330 height 23
type textarea "B"
type textarea "x"
type textarea "Be"
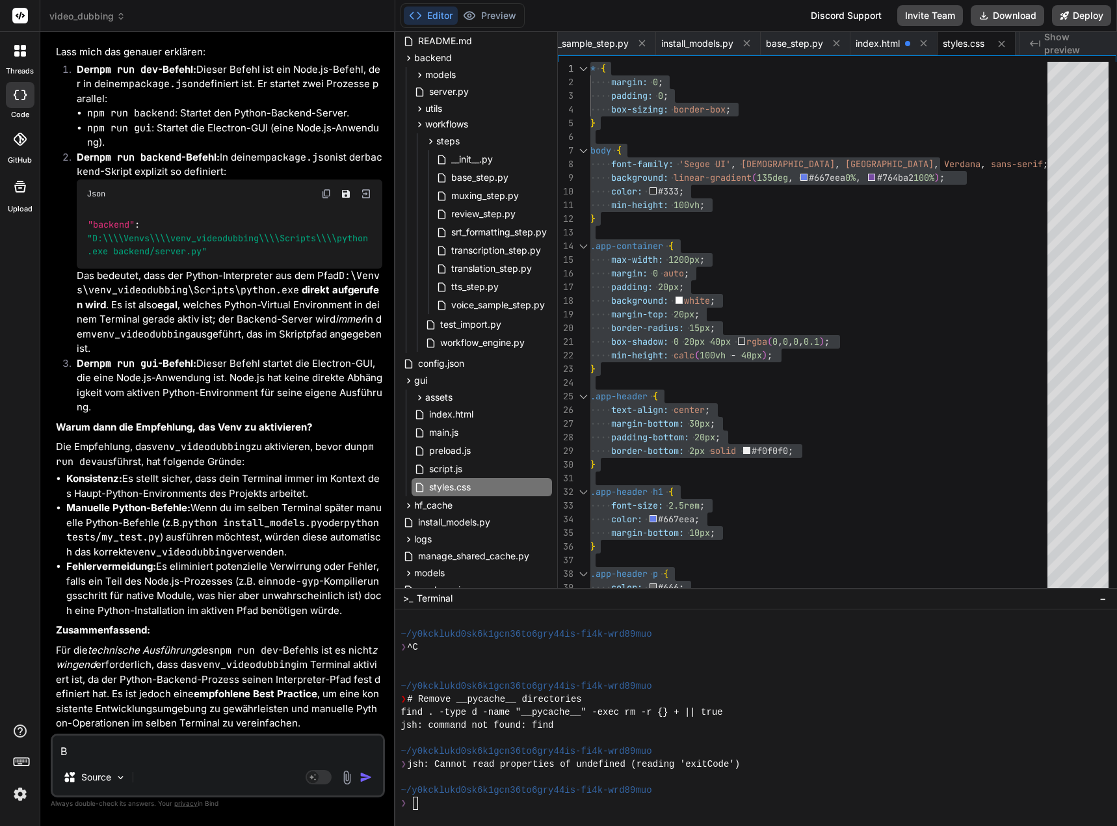
type textarea "x"
type textarea "Bei"
type textarea "x"
type textarea "Beim"
type textarea "x"
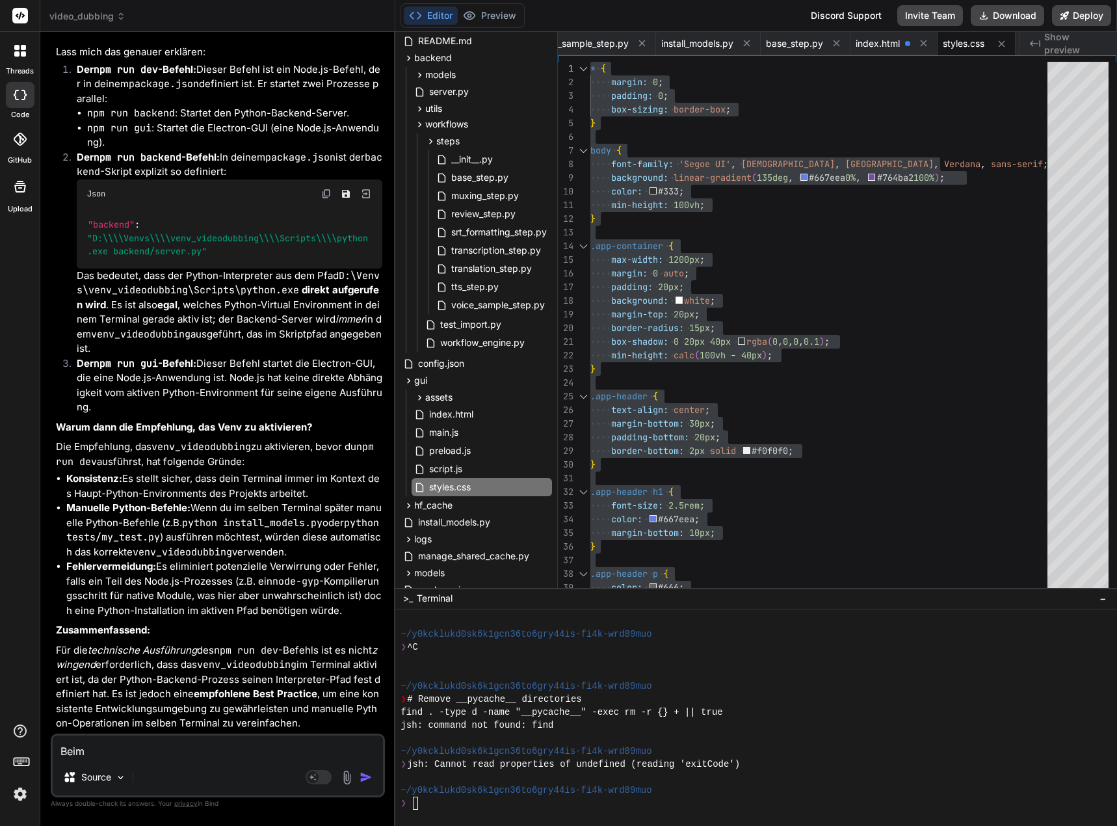
type textarea "Beim"
type textarea "x"
type textarea "Beim e"
type textarea "x"
type textarea "Beim er"
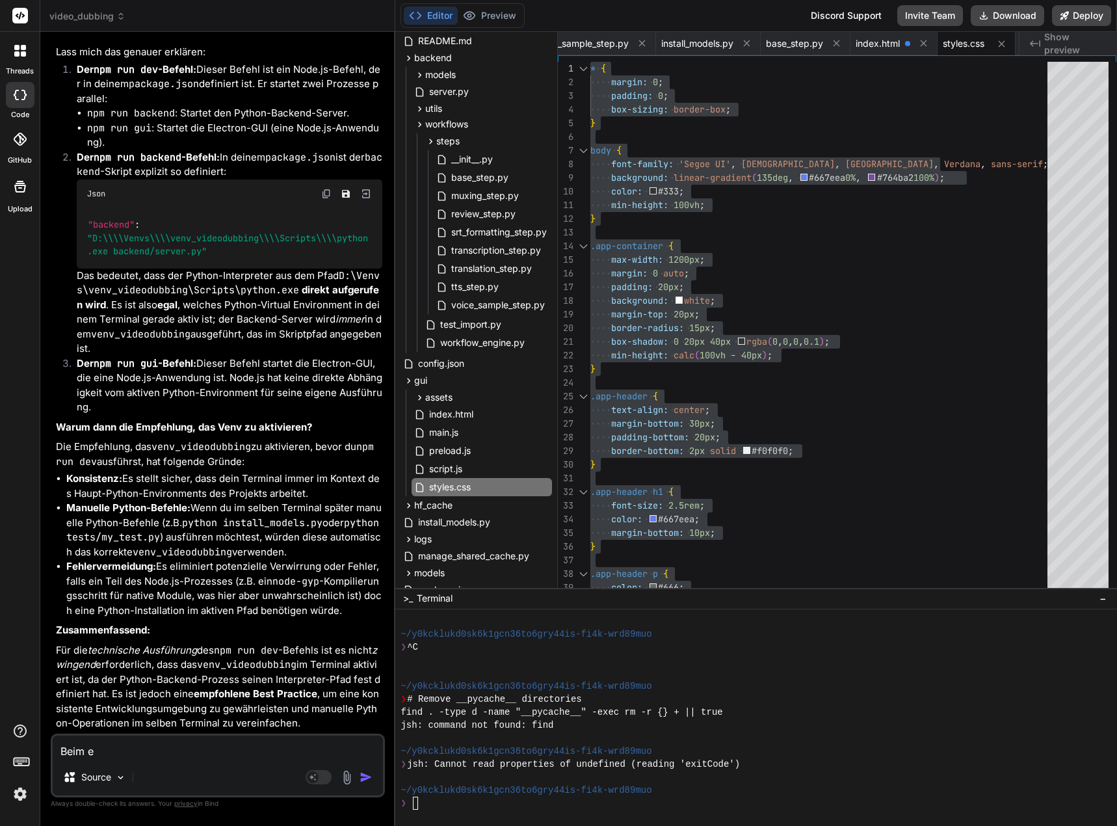
type textarea "x"
type textarea "Beim ers"
type textarea "x"
type textarea "Beim erst"
type textarea "x"
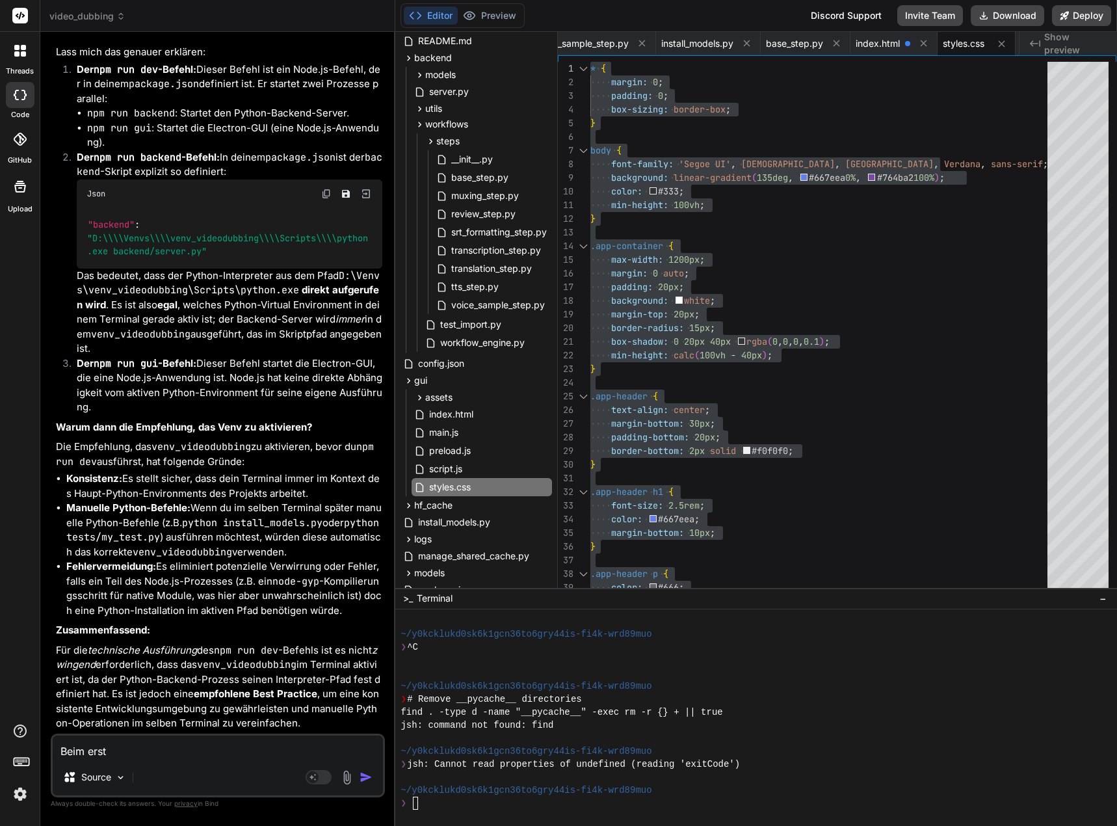
type textarea "Beim erste"
type textarea "x"
type textarea "Beim ersten"
type textarea "x"
type textarea "Beim ersten"
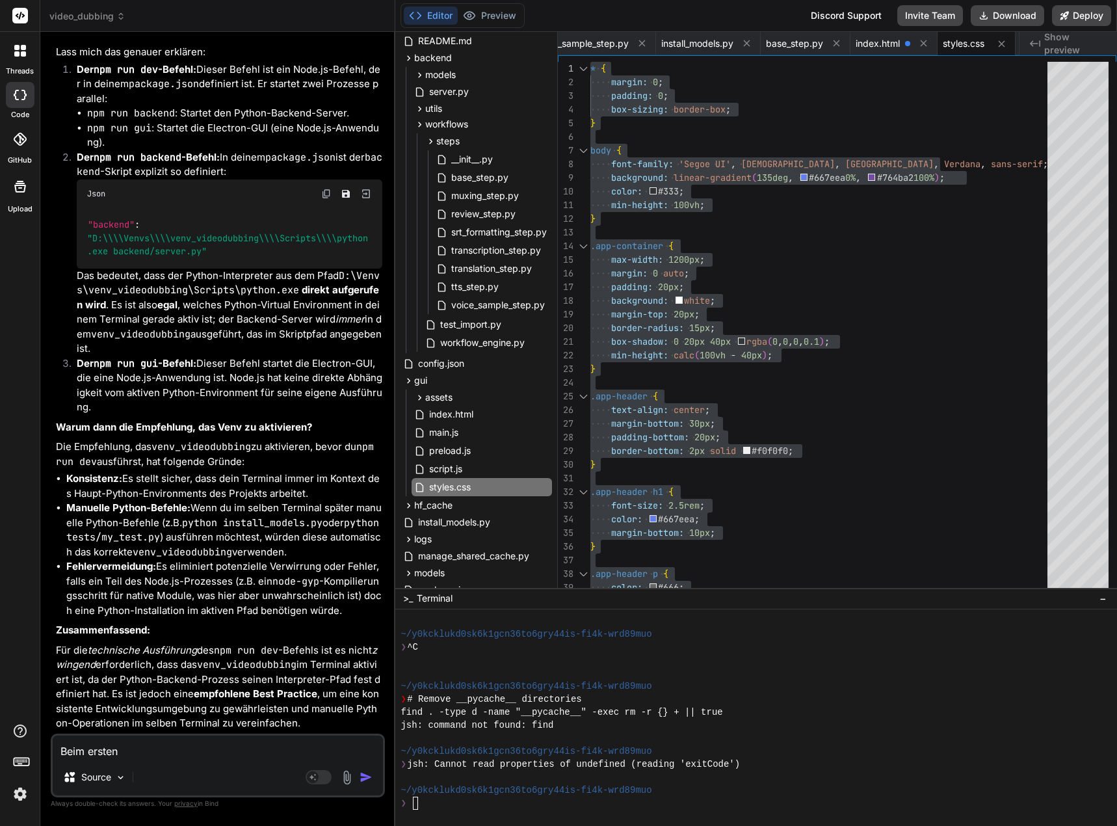
type textarea "x"
type textarea "Beim ersten KL"
type textarea "x"
type textarea "Beim ersten KLa"
type textarea "x"
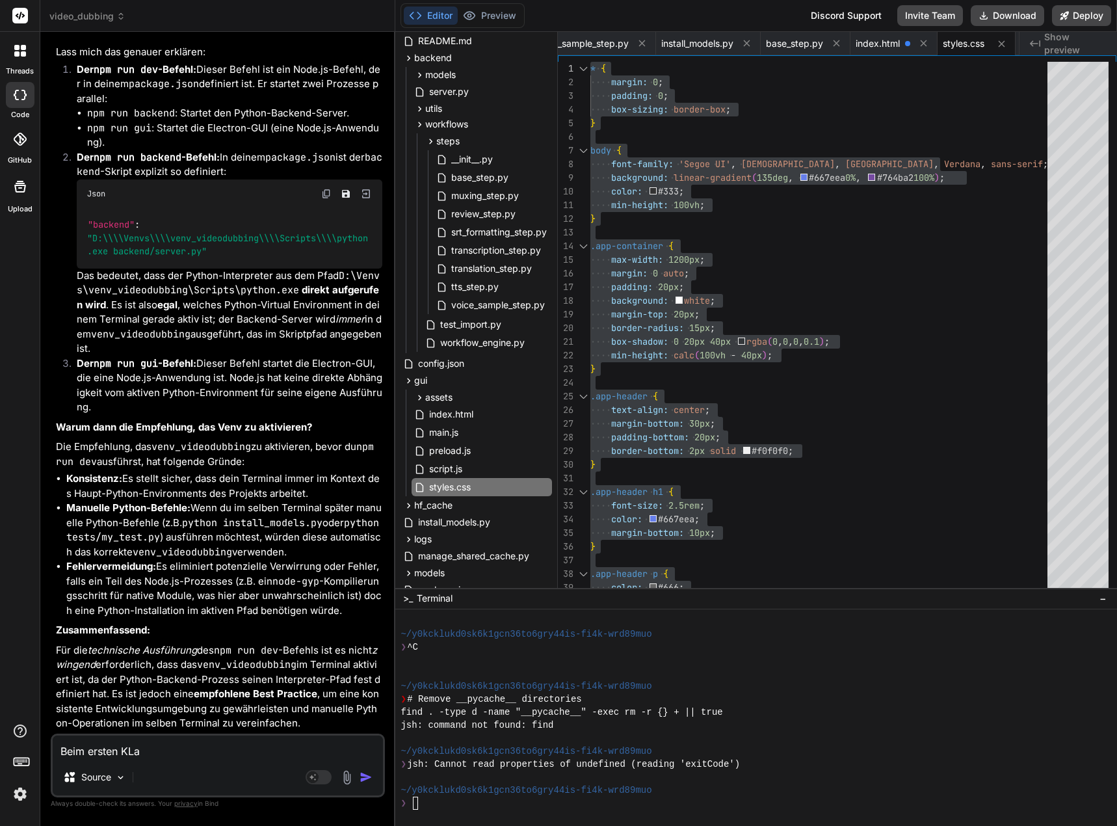
type textarea "Beim ersten KLau"
type textarea "x"
type textarea "Beim ersten KLauf"
type textarea "x"
type textarea "Beim ersten KLau"
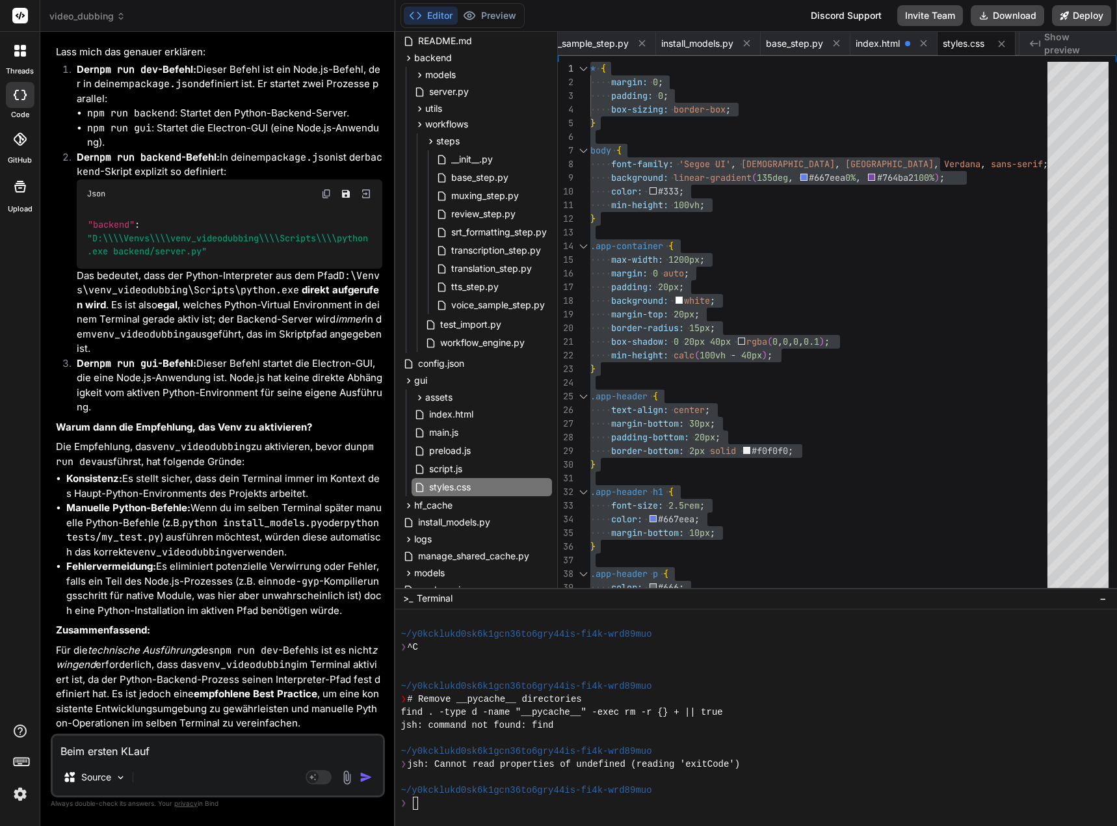
type textarea "x"
type textarea "Beim ersten KLa"
type textarea "x"
type textarea "Beim ersten KL"
type textarea "x"
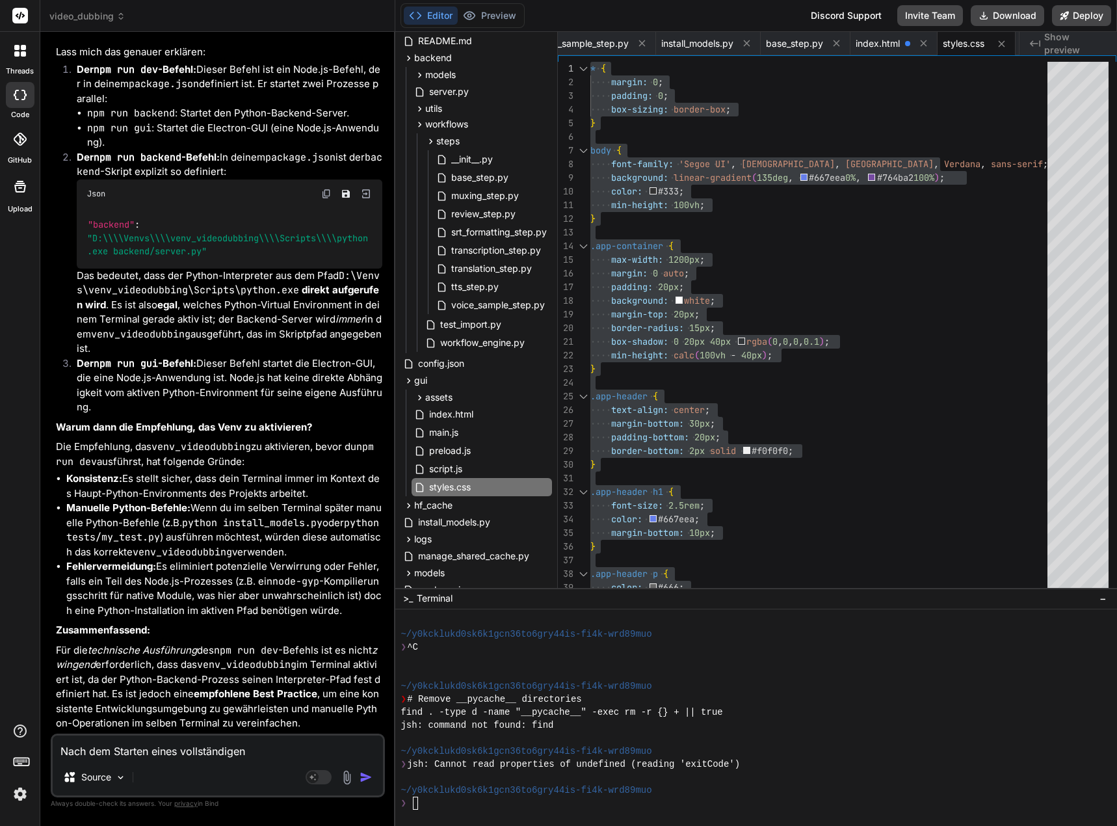
click at [265, 747] on textarea "Nach dem Starten eines vollständigen" at bounding box center [218, 746] width 330 height 23
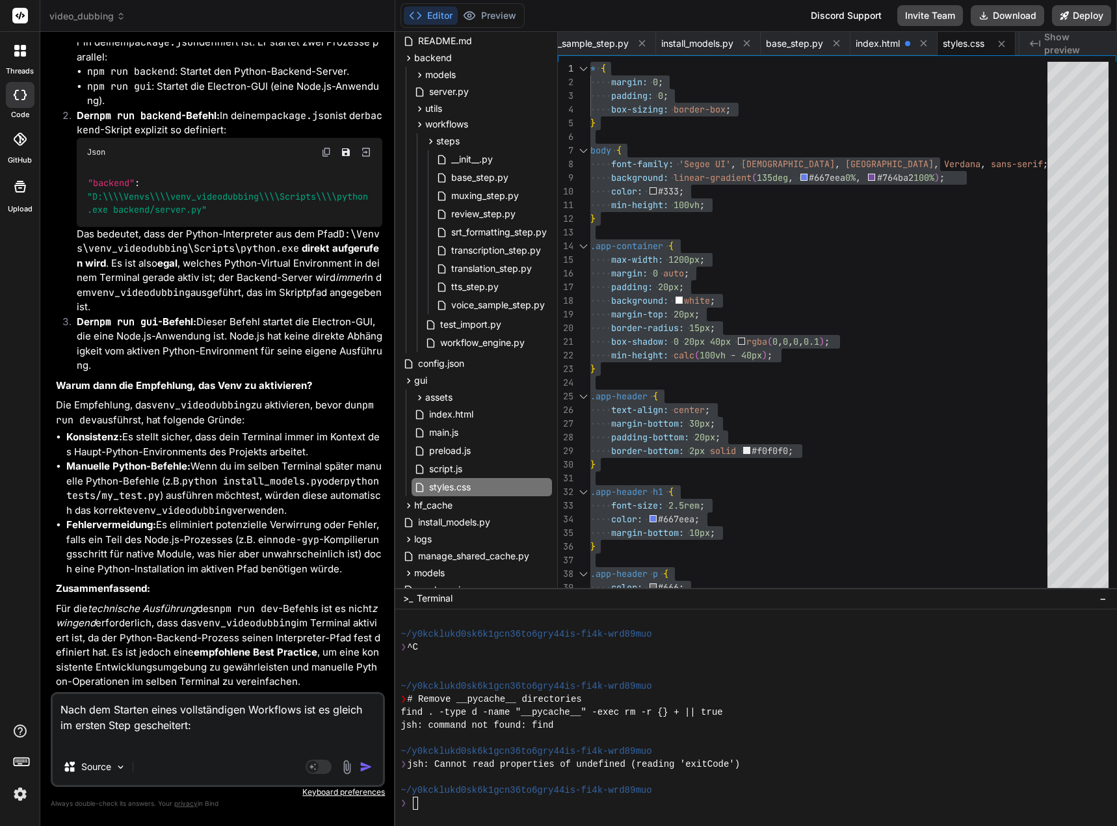
paste textarea "[0] [DATE] 17:42:17,393 - workflow.95130b63-8123-4dca-be1e-ad6f94077787 - ERROR…"
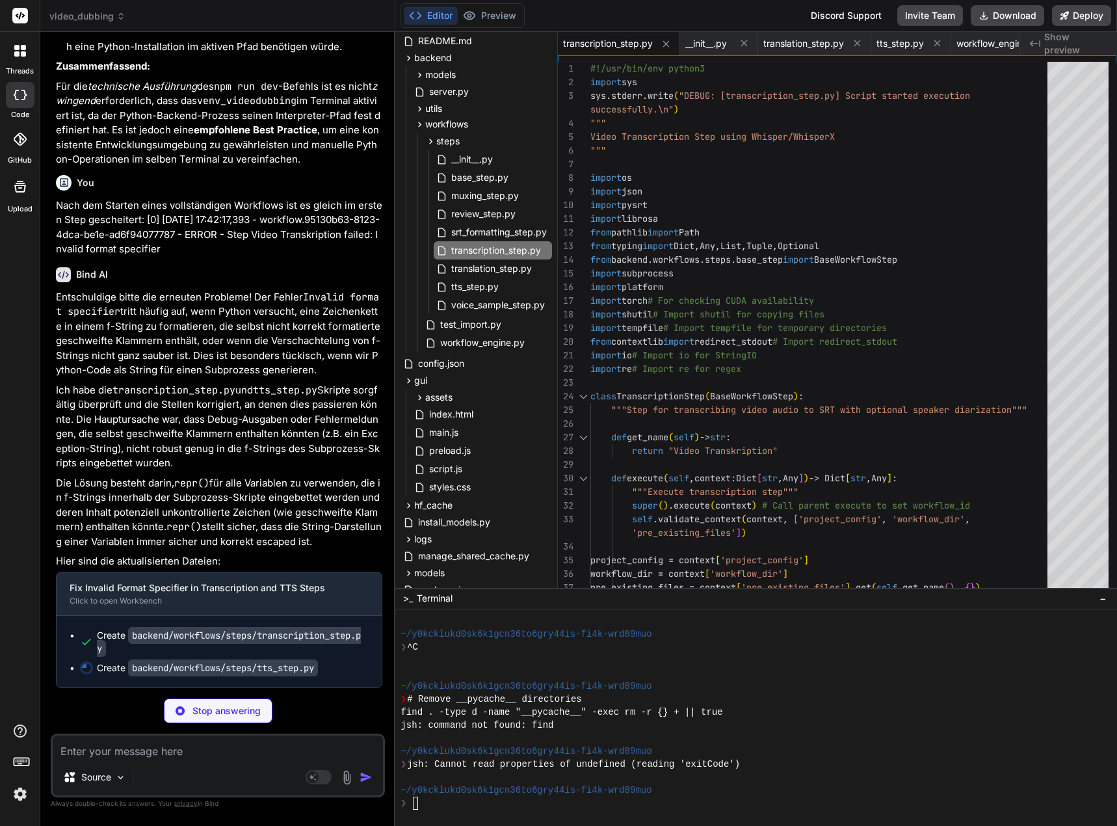
scroll to position [52820, 0]
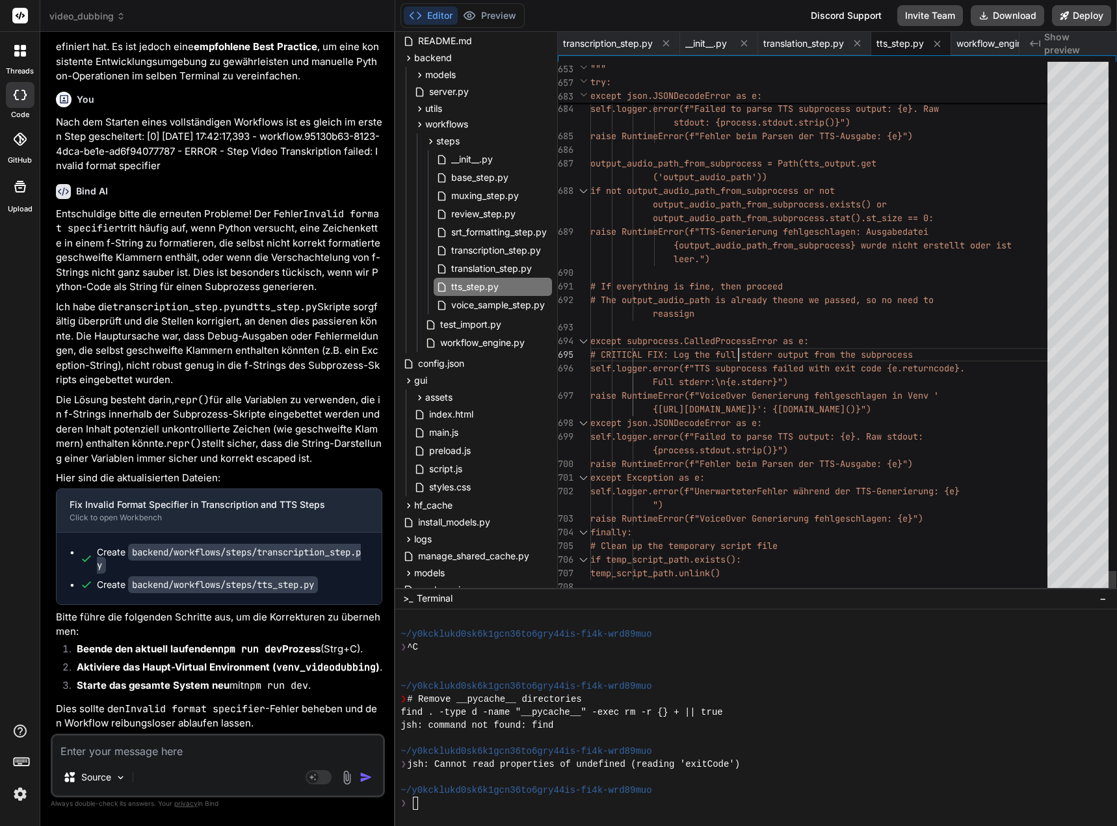
drag, startPoint x: 739, startPoint y: 349, endPoint x: 801, endPoint y: 366, distance: 64.8
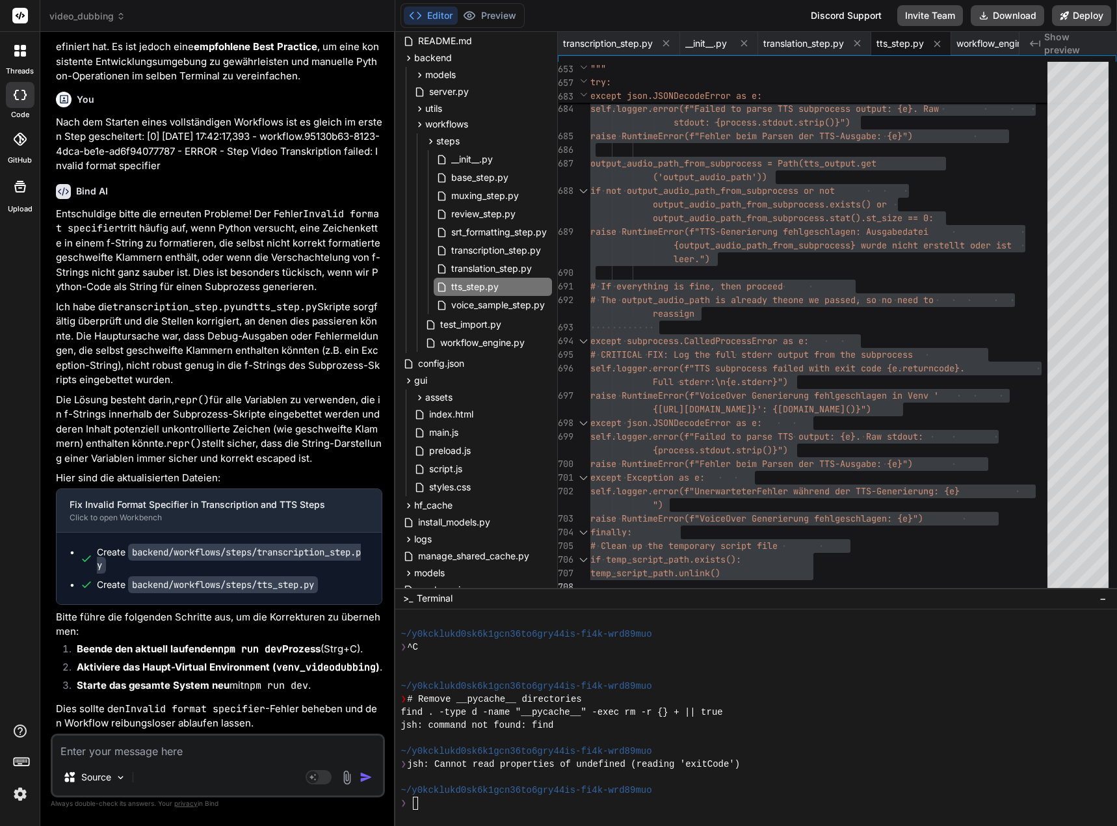
click at [151, 746] on textarea at bounding box center [218, 746] width 330 height 23
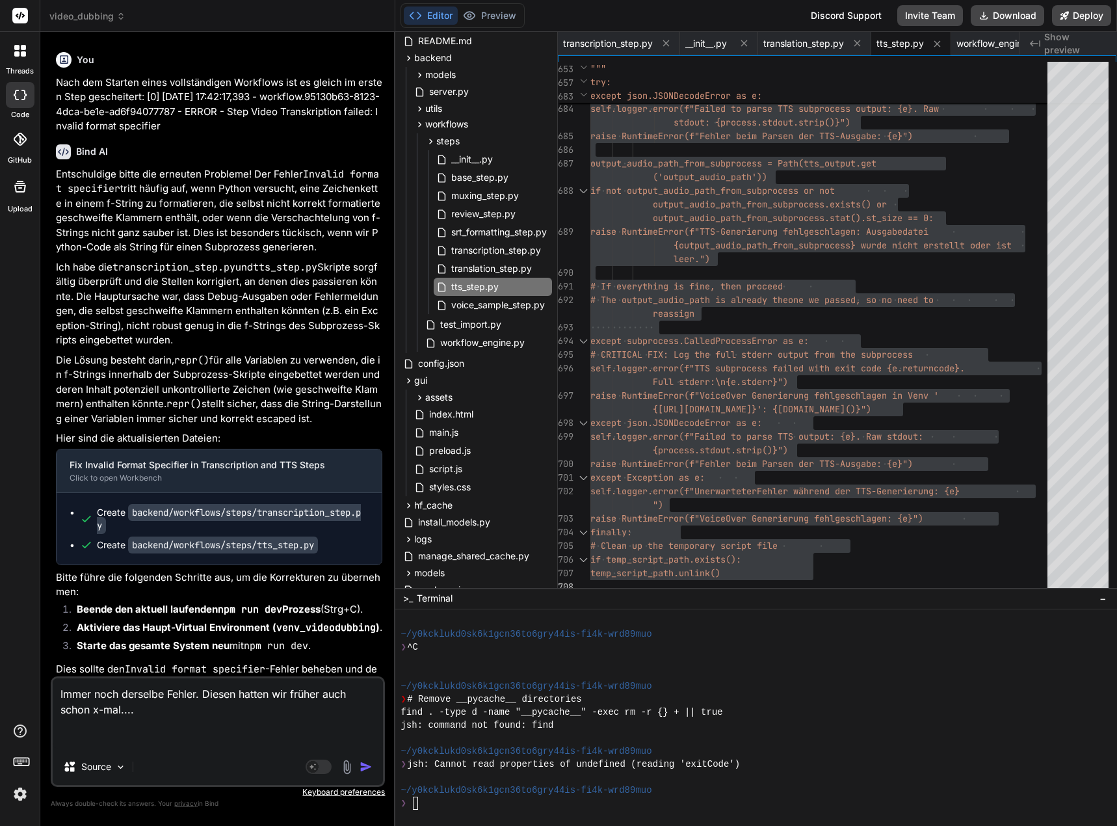
paste textarea "[0] [DATE] 17:52:17,895 - workflow.ede26503-9085-4bde-ba92-132eaa52a8c9 - INFO …"
